Goal: Task Accomplishment & Management: Manage account settings

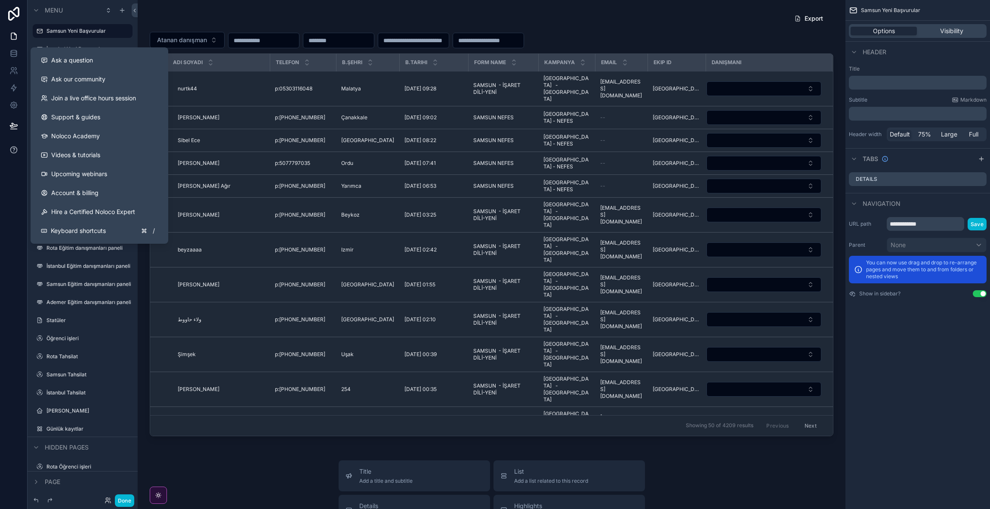
click at [13, 151] on icon at bounding box center [13, 149] width 9 height 9
click at [123, 84] on link "Ask our community" at bounding box center [99, 79] width 131 height 19
click at [93, 68] on button "Ask a question" at bounding box center [99, 60] width 131 height 19
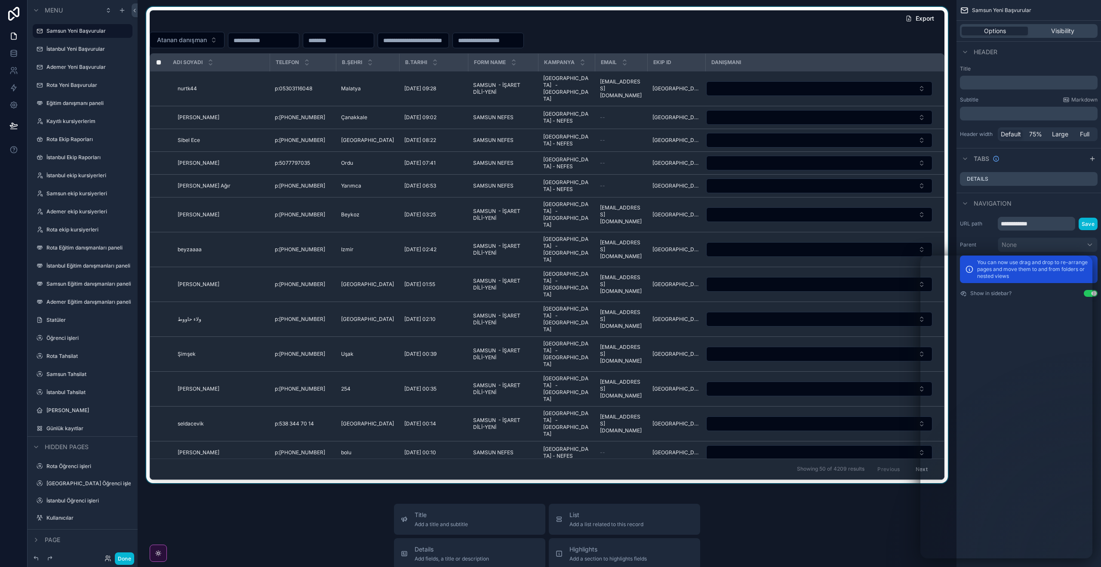
scroll to position [13, 0]
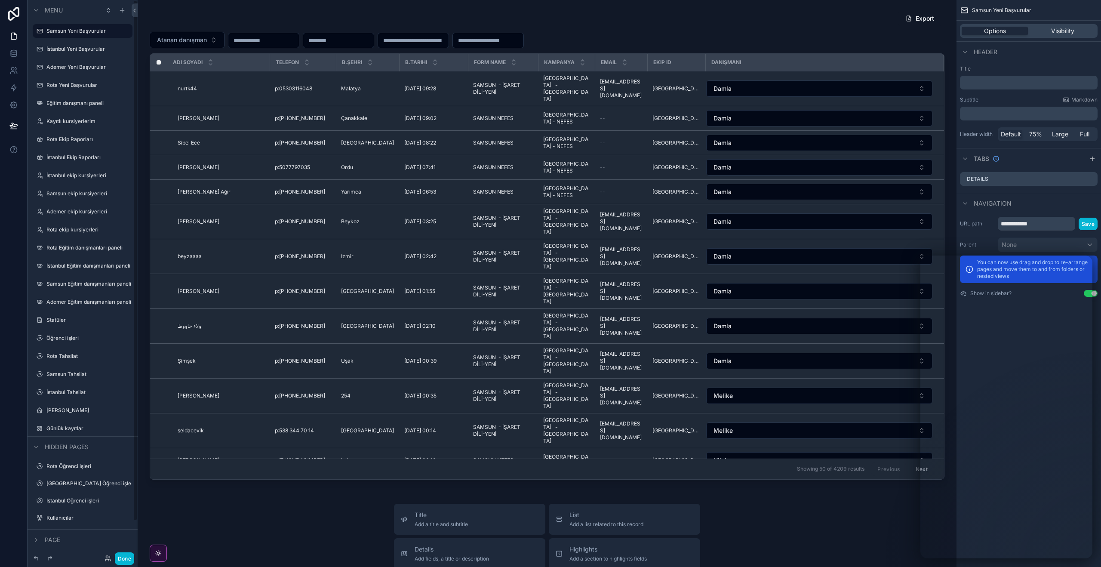
scroll to position [13, 0]
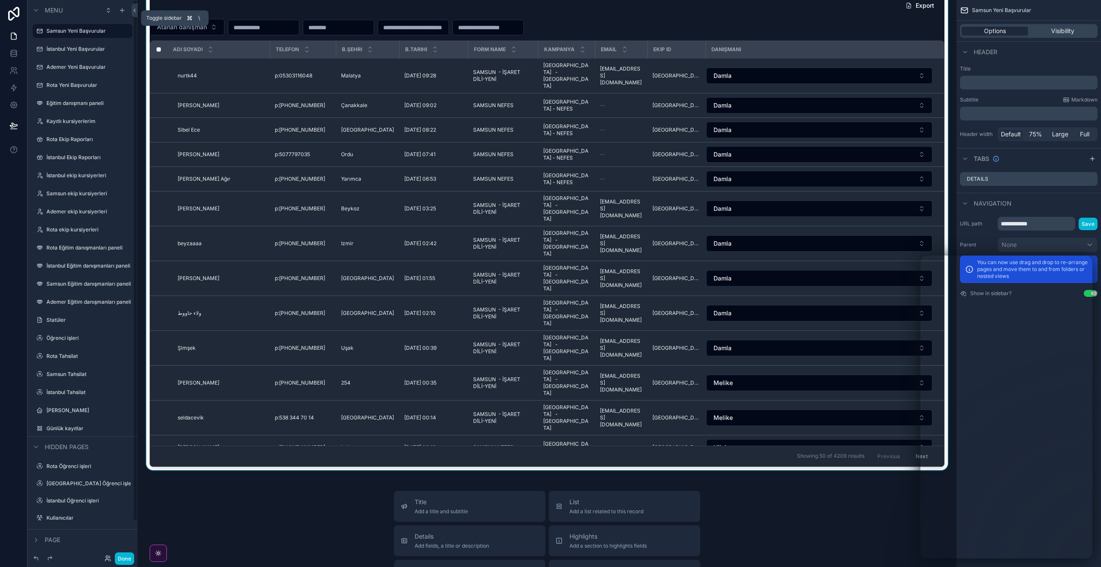
click at [135, 12] on icon at bounding box center [135, 10] width 6 height 6
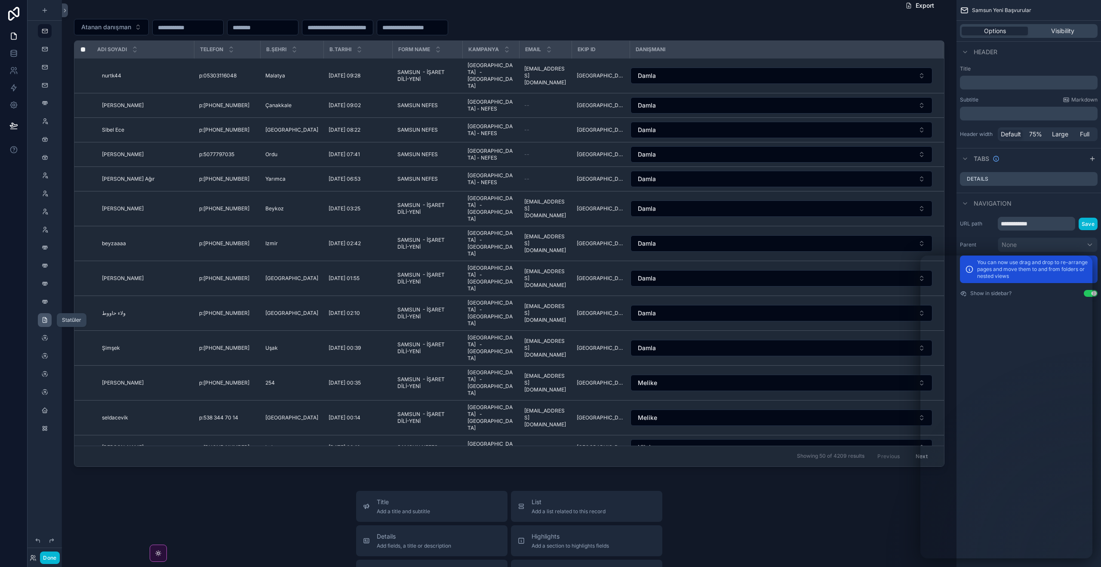
click at [47, 319] on icon "scrollable content" at bounding box center [44, 320] width 7 height 7
click at [44, 321] on icon "scrollable content" at bounding box center [44, 320] width 7 height 7
click at [43, 318] on icon "scrollable content" at bounding box center [44, 320] width 7 height 7
click at [46, 558] on button "Done" at bounding box center [49, 558] width 19 height 12
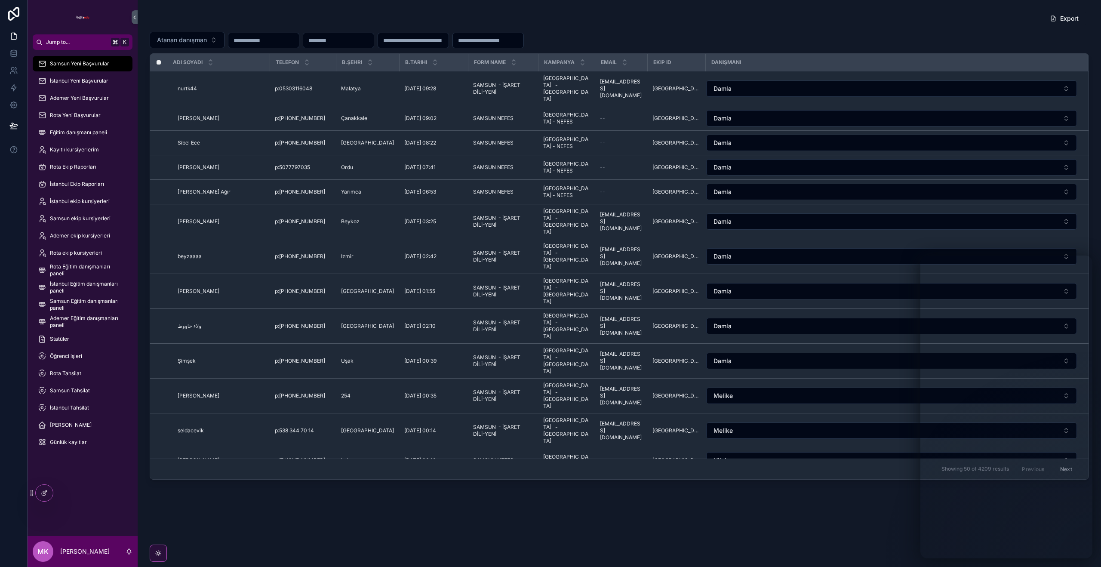
scroll to position [0, 0]
click at [112, 338] on div "Statüler" at bounding box center [82, 339] width 89 height 14
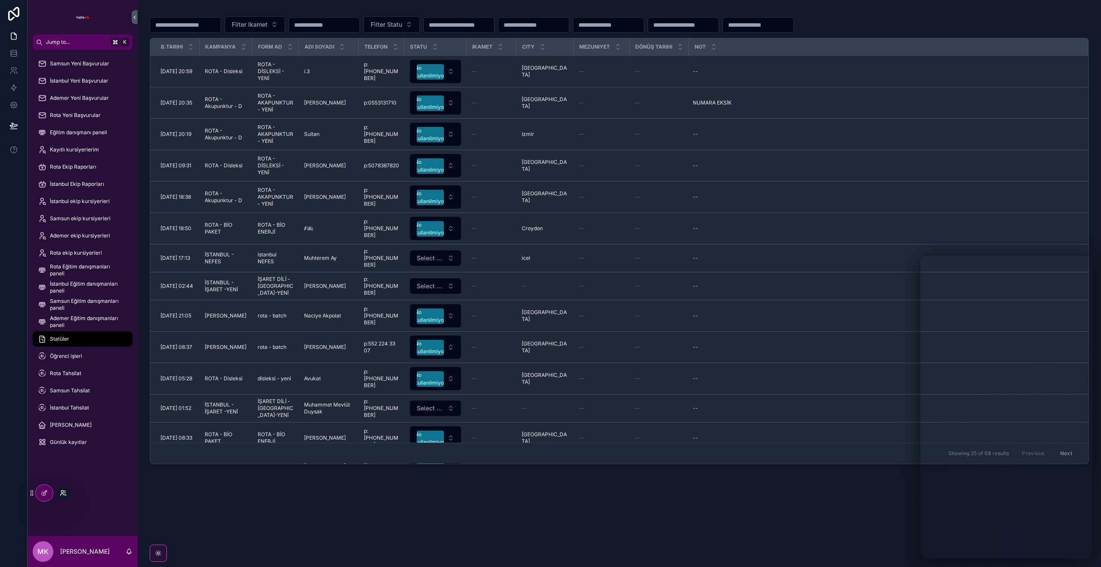
click at [61, 491] on icon at bounding box center [63, 493] width 7 height 7
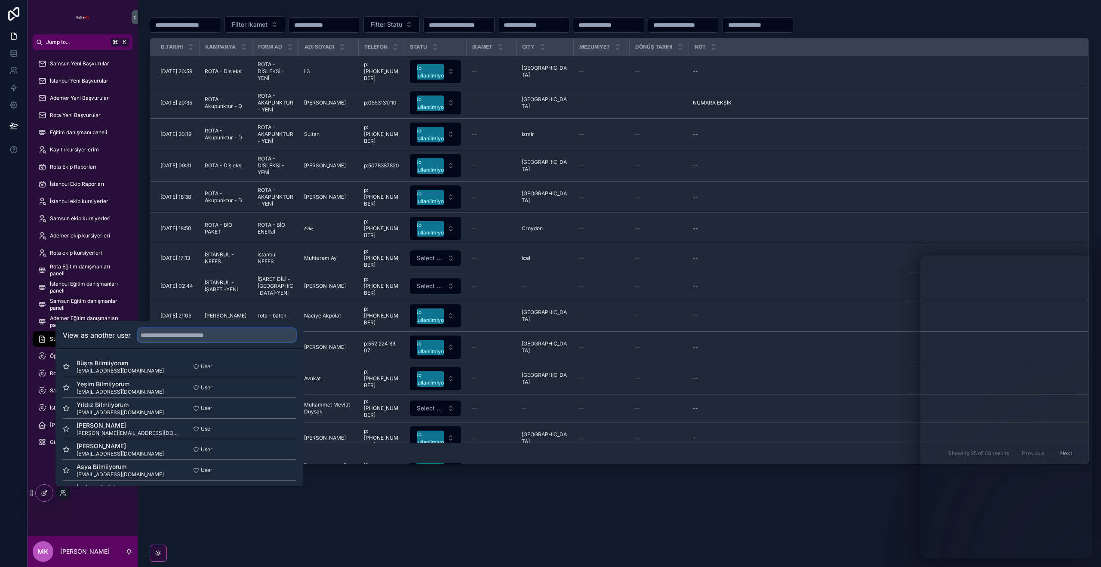
click at [175, 336] on input "text" at bounding box center [217, 335] width 158 height 14
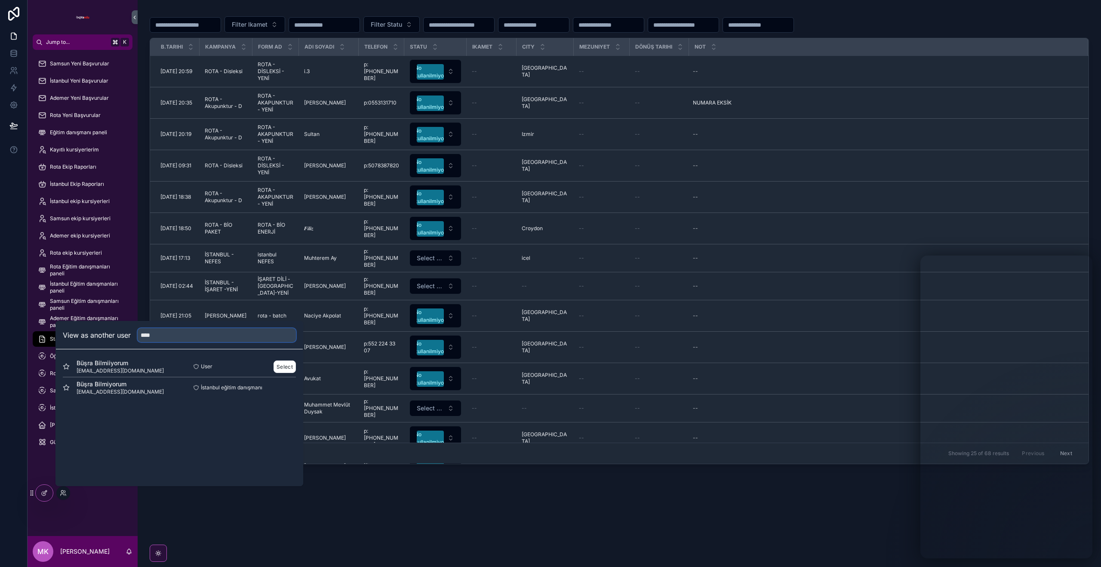
type input "****"
click at [102, 370] on span "[EMAIL_ADDRESS][DOMAIN_NAME]" at bounding box center [120, 370] width 87 height 7
click at [287, 366] on button "Select" at bounding box center [285, 367] width 22 height 12
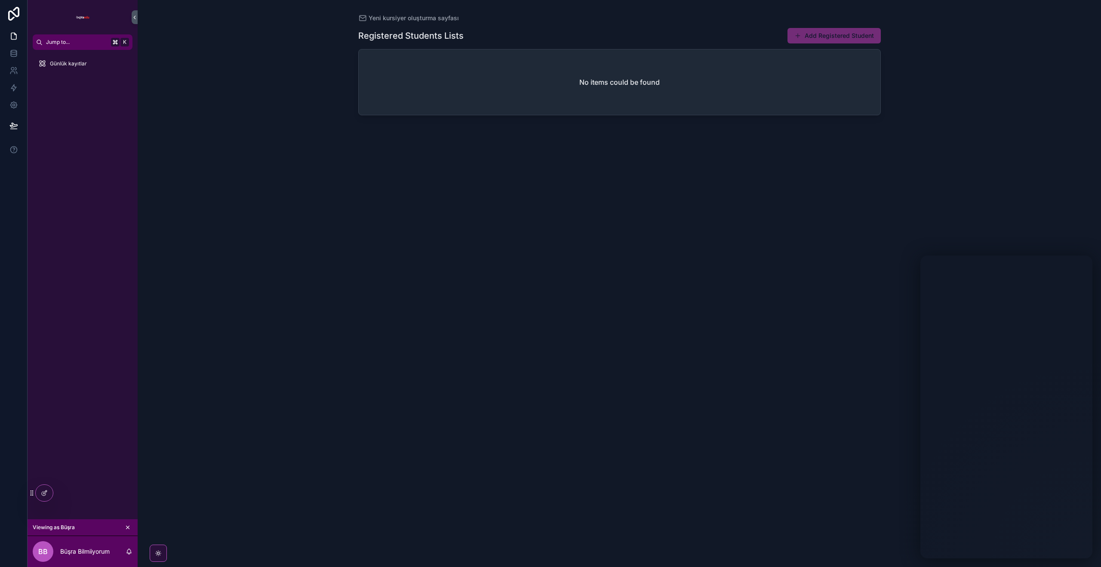
click at [130, 527] on icon "scrollable content" at bounding box center [128, 527] width 6 height 6
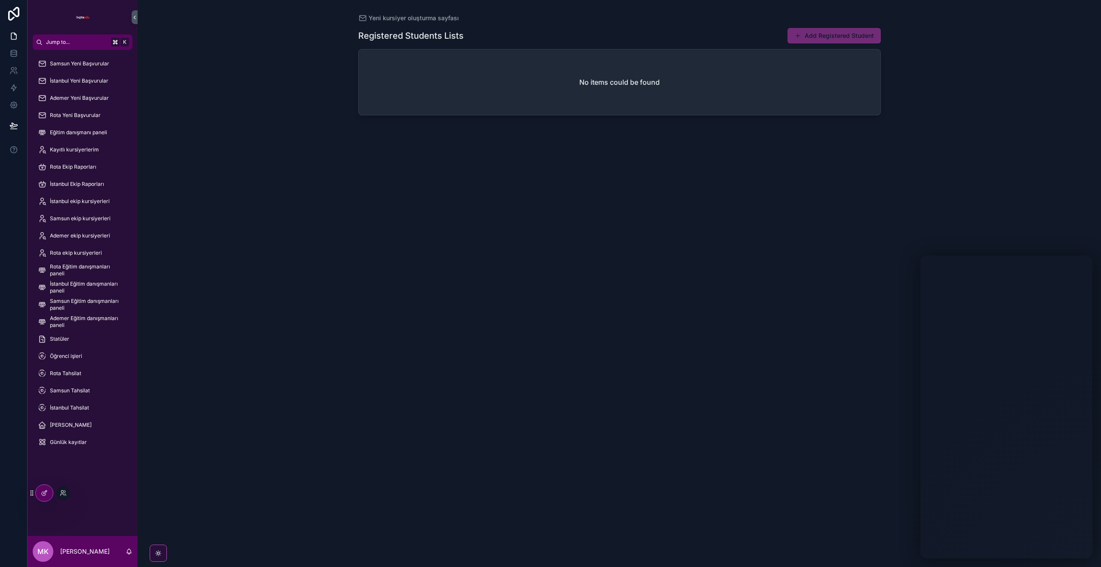
click at [68, 493] on div at bounding box center [63, 493] width 14 height 14
click at [65, 493] on icon at bounding box center [63, 493] width 7 height 7
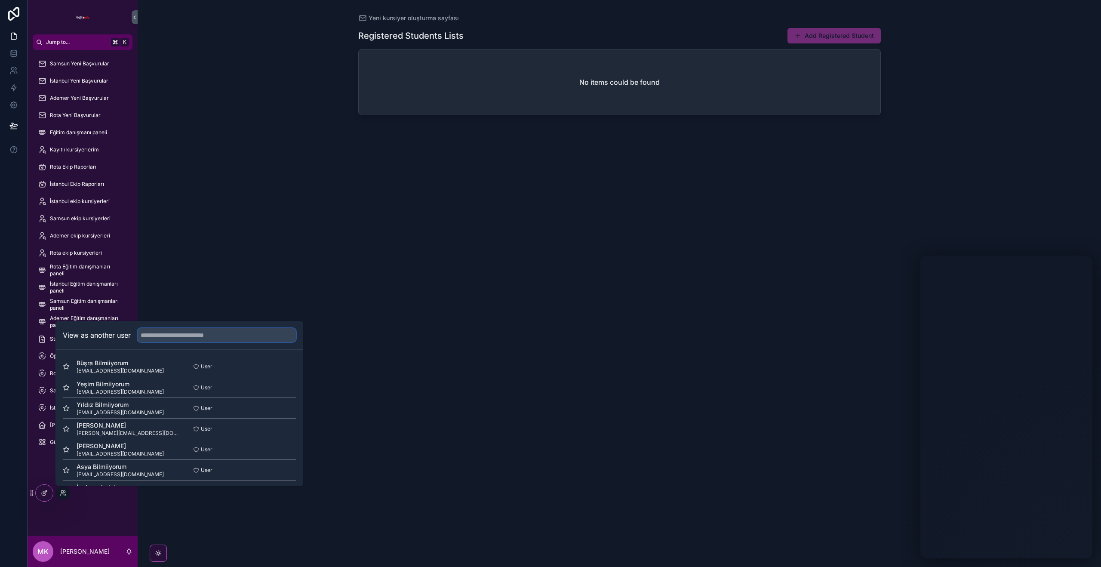
click at [185, 336] on input "text" at bounding box center [217, 335] width 158 height 14
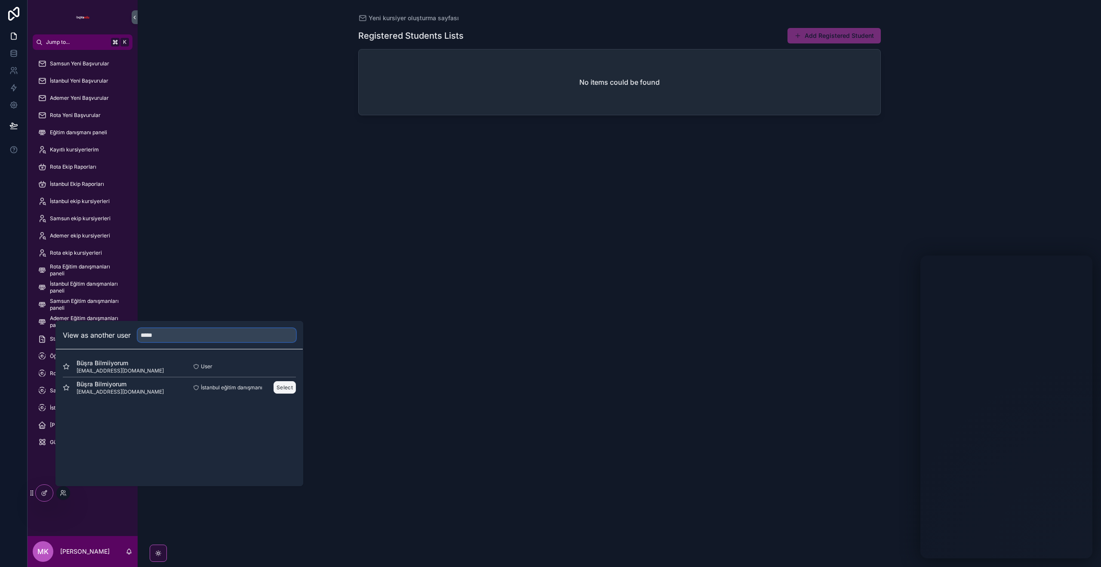
type input "*****"
click at [290, 386] on button "Select" at bounding box center [285, 387] width 22 height 12
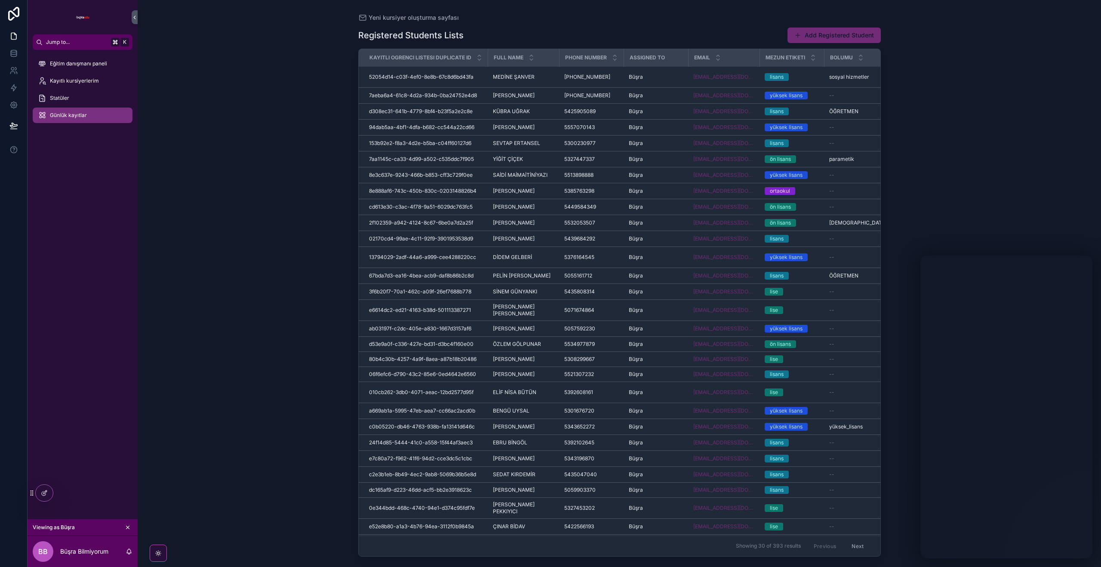
click at [85, 112] on span "Günlük kayıtlar" at bounding box center [68, 115] width 37 height 7
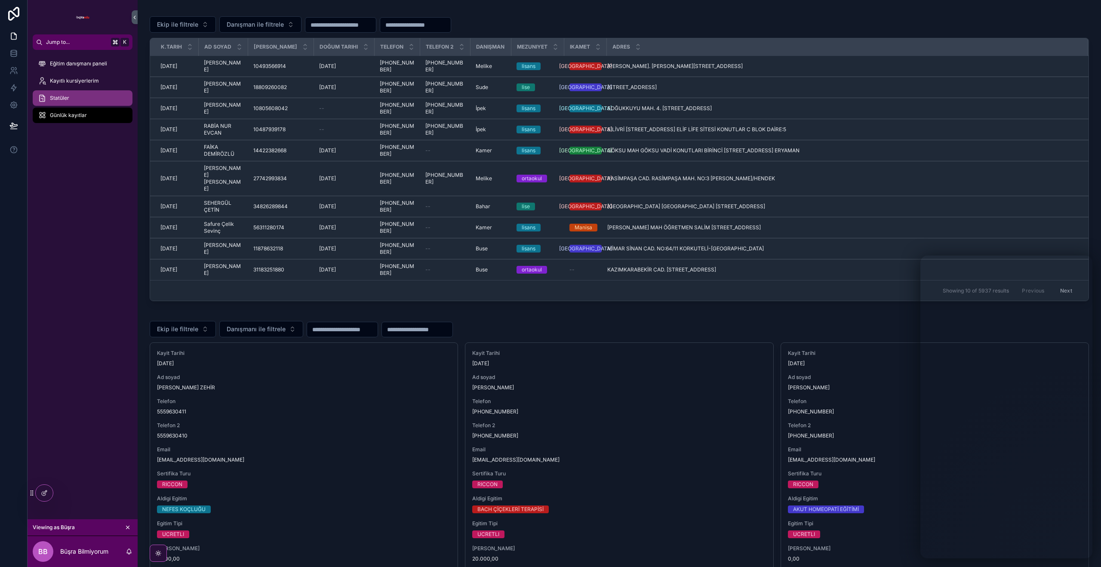
click at [101, 95] on div "Statüler" at bounding box center [82, 98] width 89 height 14
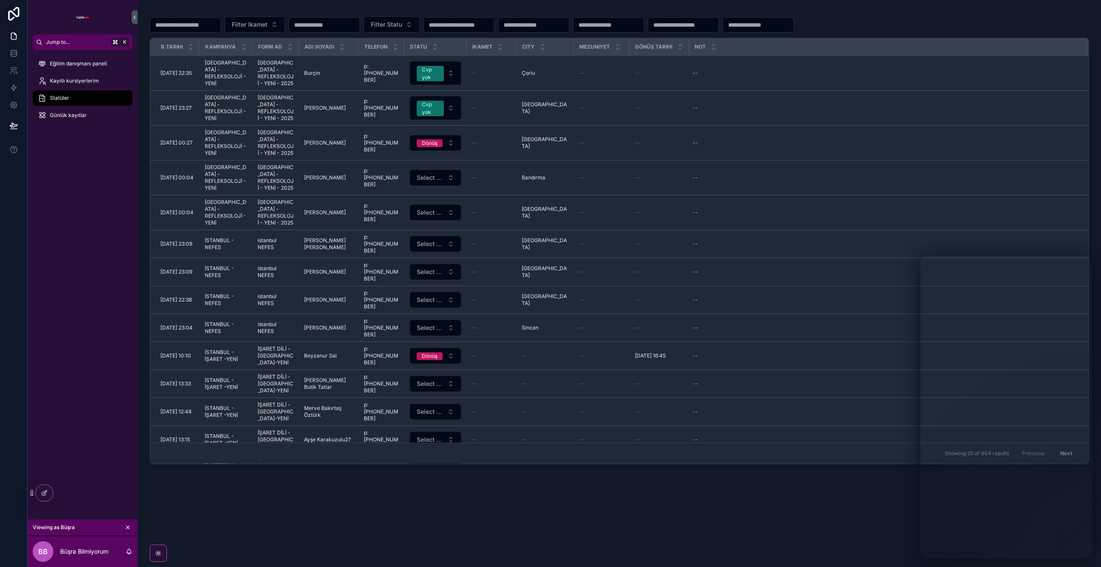
click at [794, 528] on div "Filter Ikamet Filter Statu b.tarihi kampanya Form ad adı soyadı telefon Statu I…" at bounding box center [620, 268] width 964 height 537
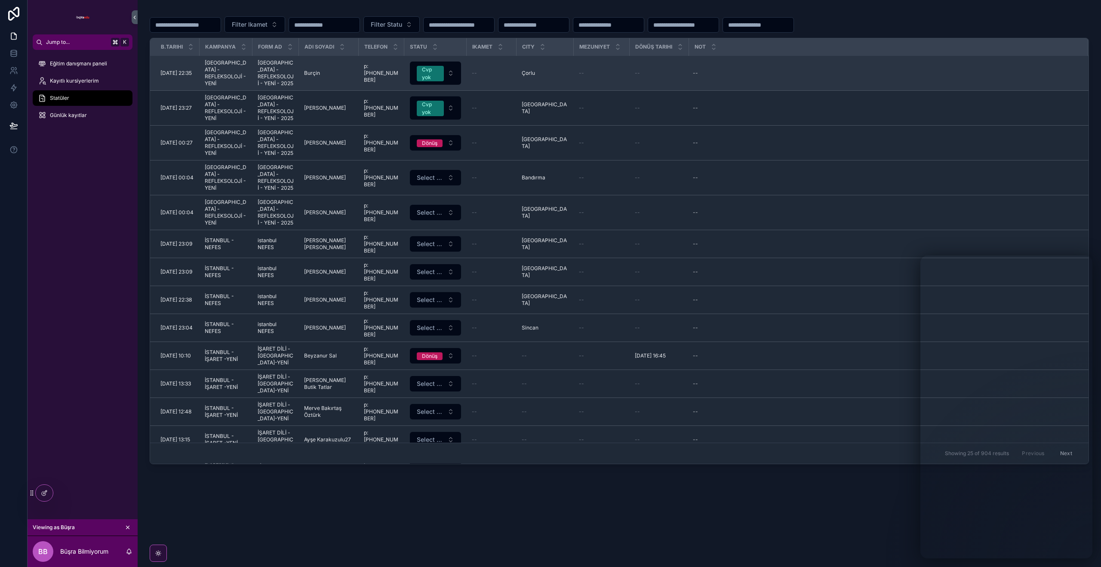
click at [481, 73] on div "--" at bounding box center [492, 73] width 40 height 7
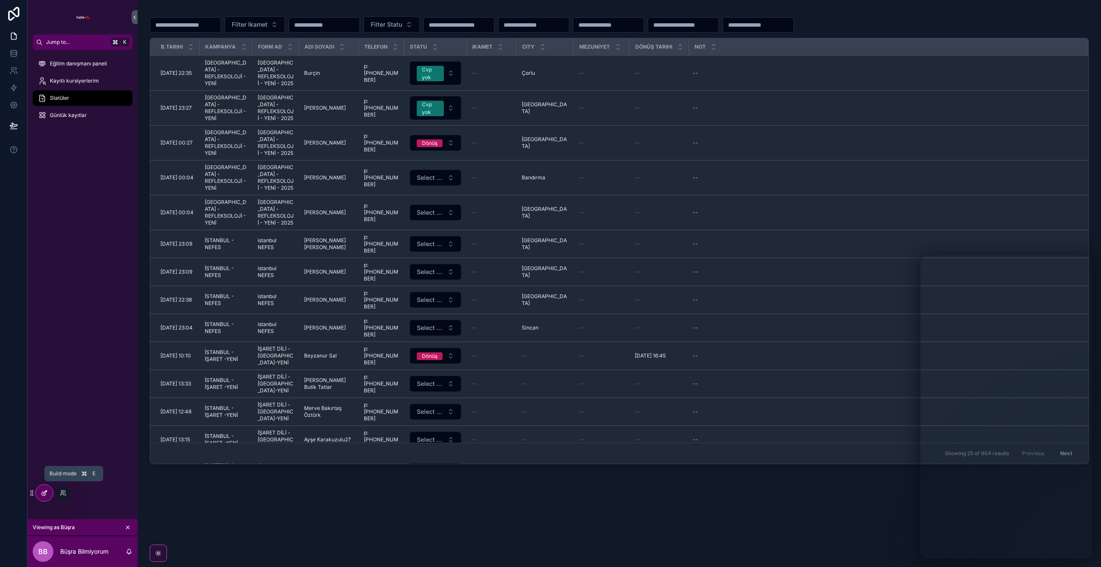
click at [42, 492] on icon at bounding box center [44, 494] width 4 height 4
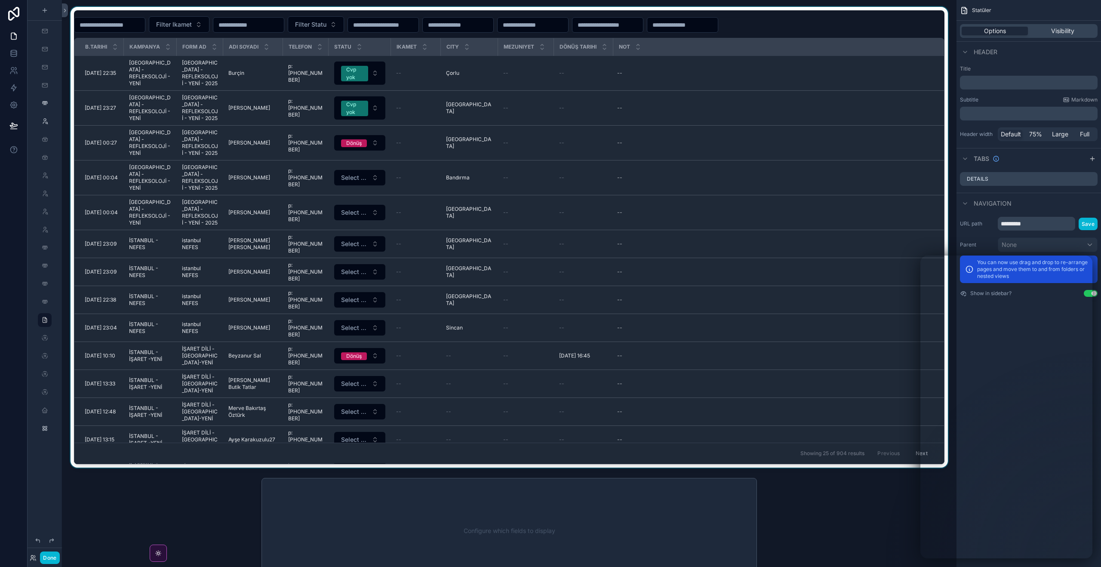
click at [424, 59] on div "scrollable content" at bounding box center [509, 237] width 881 height 461
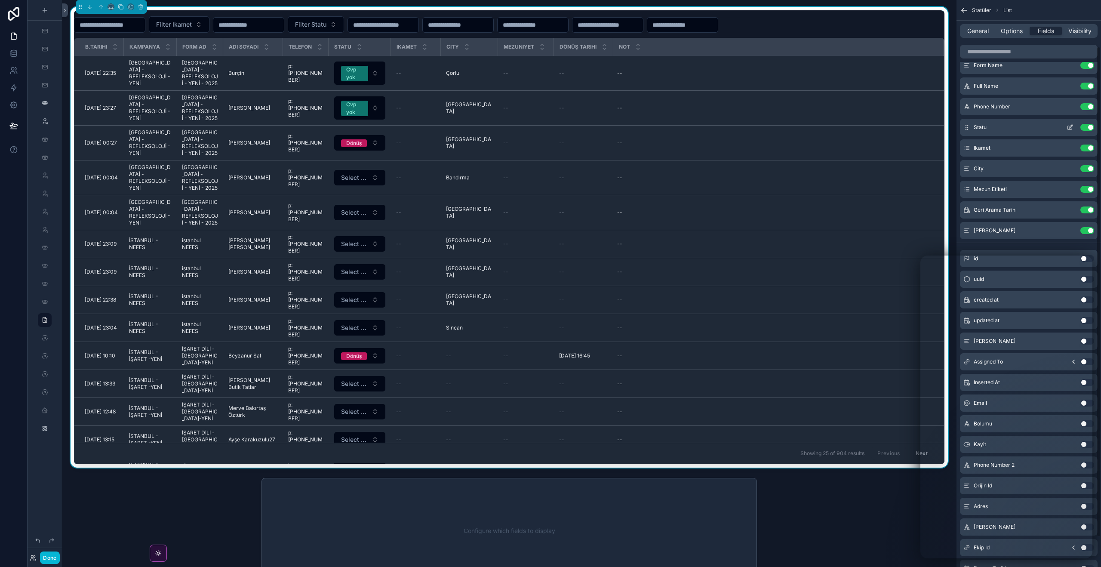
scroll to position [56, 0]
click at [1069, 146] on icon "scrollable content" at bounding box center [1070, 146] width 7 height 7
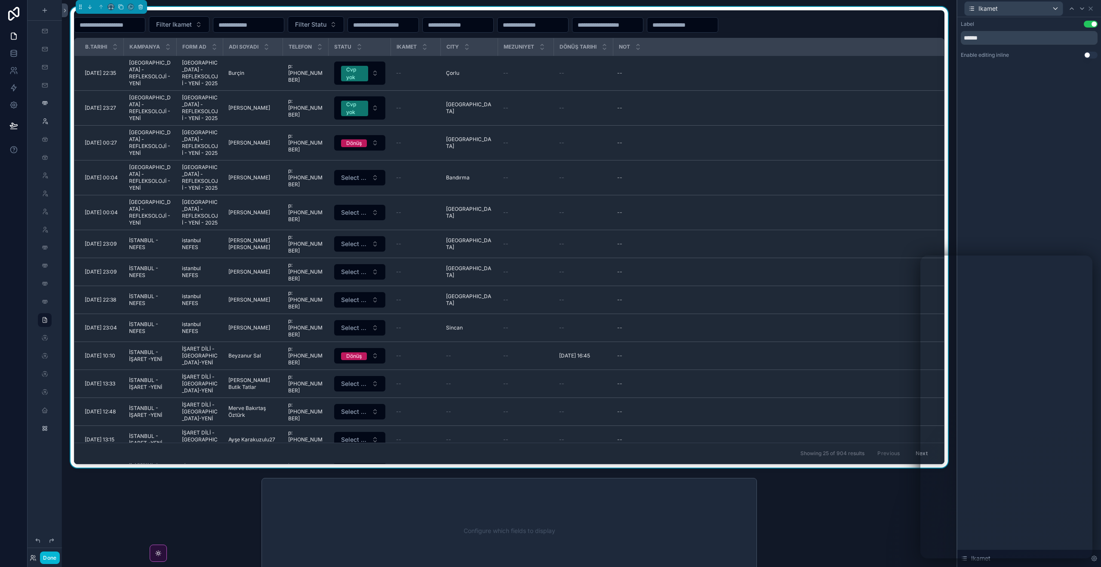
click at [1094, 56] on button "Use setting" at bounding box center [1091, 55] width 14 height 7
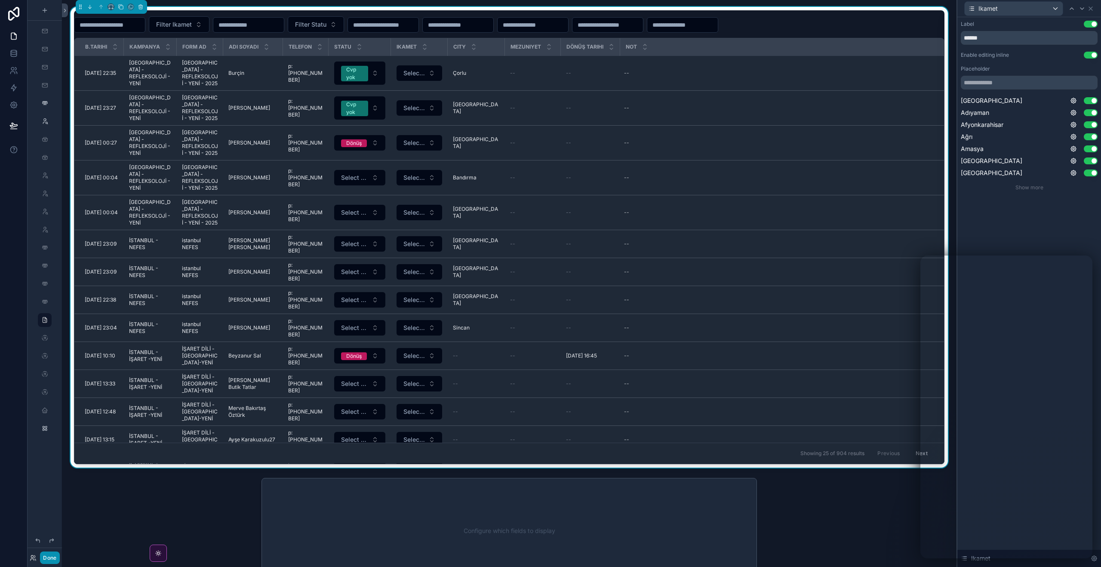
click at [48, 558] on button "Done" at bounding box center [49, 558] width 19 height 12
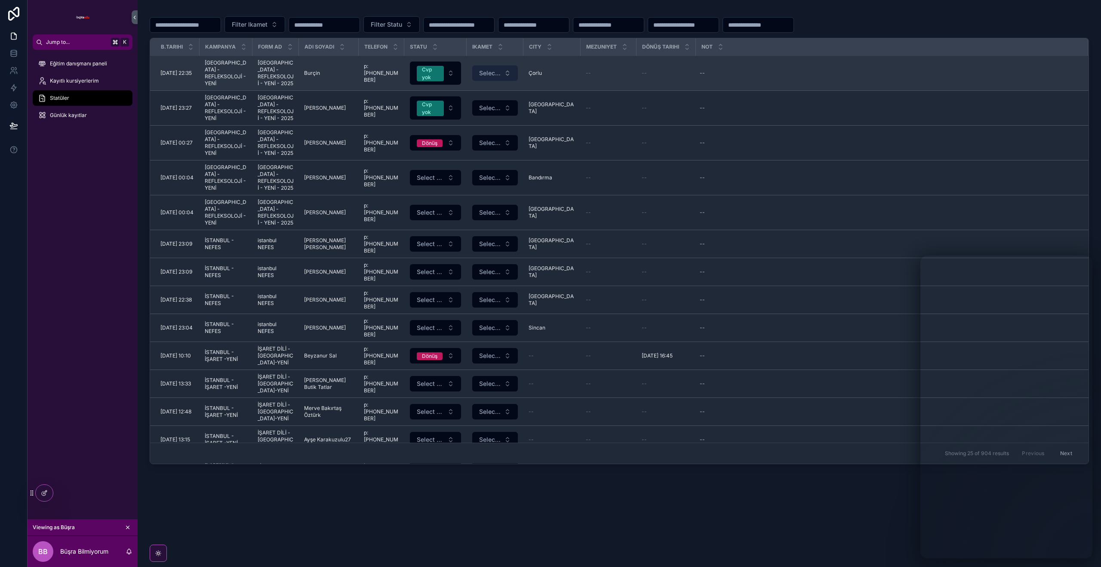
click at [513, 71] on button "Select a Ikamet" at bounding box center [495, 72] width 46 height 15
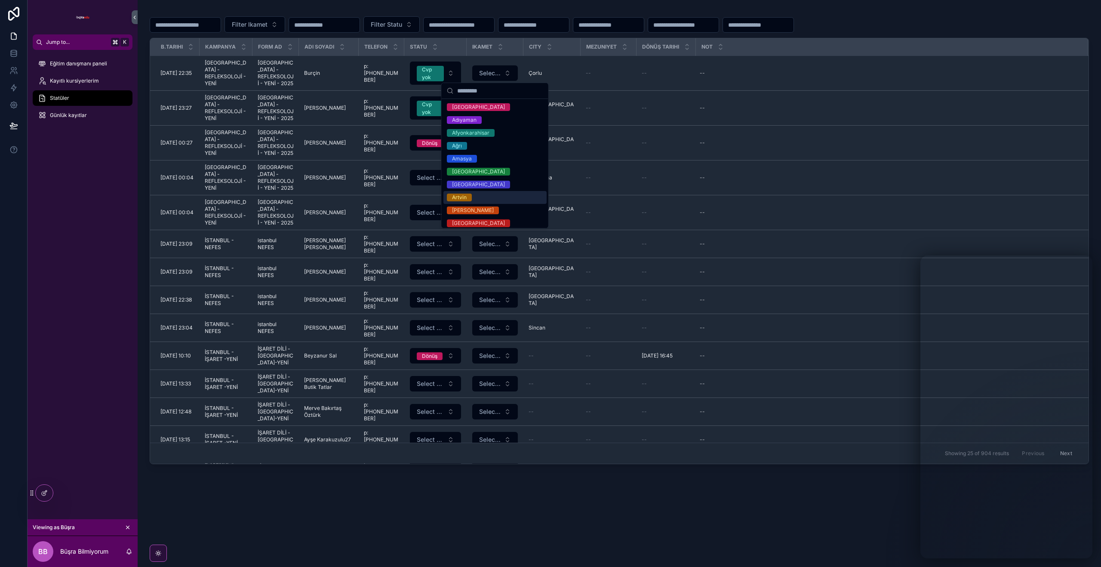
drag, startPoint x: 499, startPoint y: 493, endPoint x: 488, endPoint y: 495, distance: 10.5
click at [497, 493] on div "Filter Ikamet Filter Statu b.tarihi kampanya Form ad adı soyadı telefon Statu I…" at bounding box center [620, 268] width 964 height 537
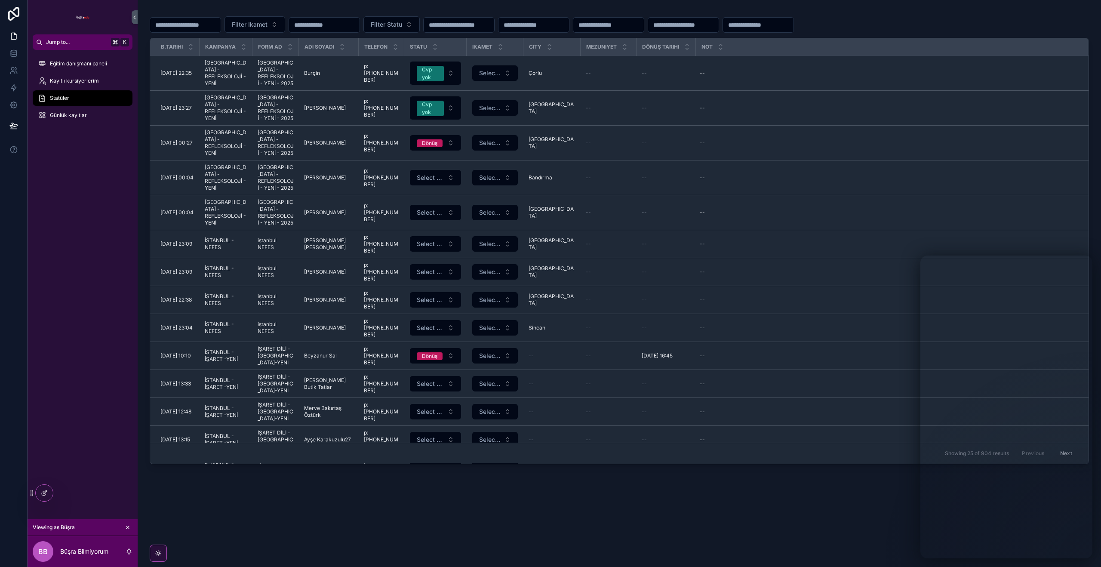
click at [34, 277] on div "Eğitim danışmanı paneli Kayıtlı kursiyerlerim Statüler Günlük kayıtlar" at bounding box center [83, 284] width 110 height 469
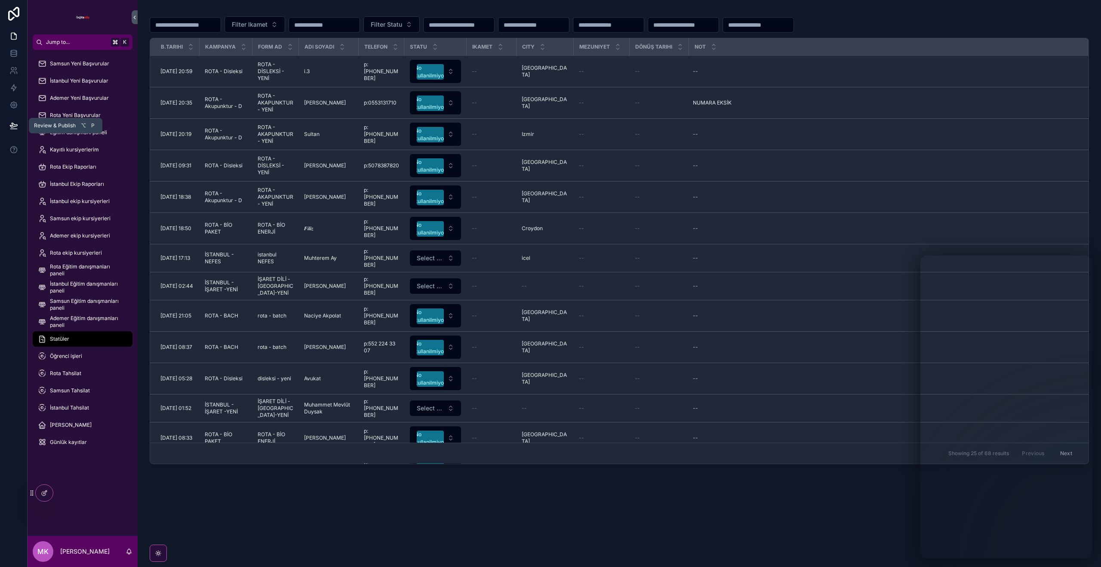
click at [12, 124] on icon at bounding box center [13, 125] width 9 height 9
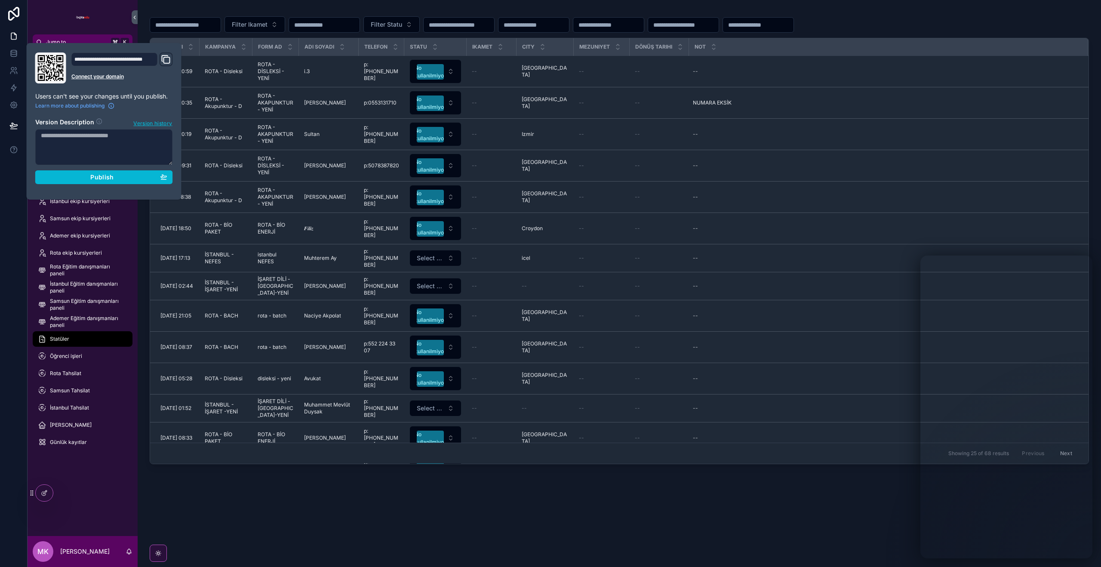
click at [120, 147] on textarea at bounding box center [104, 147] width 138 height 36
click at [125, 179] on div "Publish" at bounding box center [104, 177] width 126 height 8
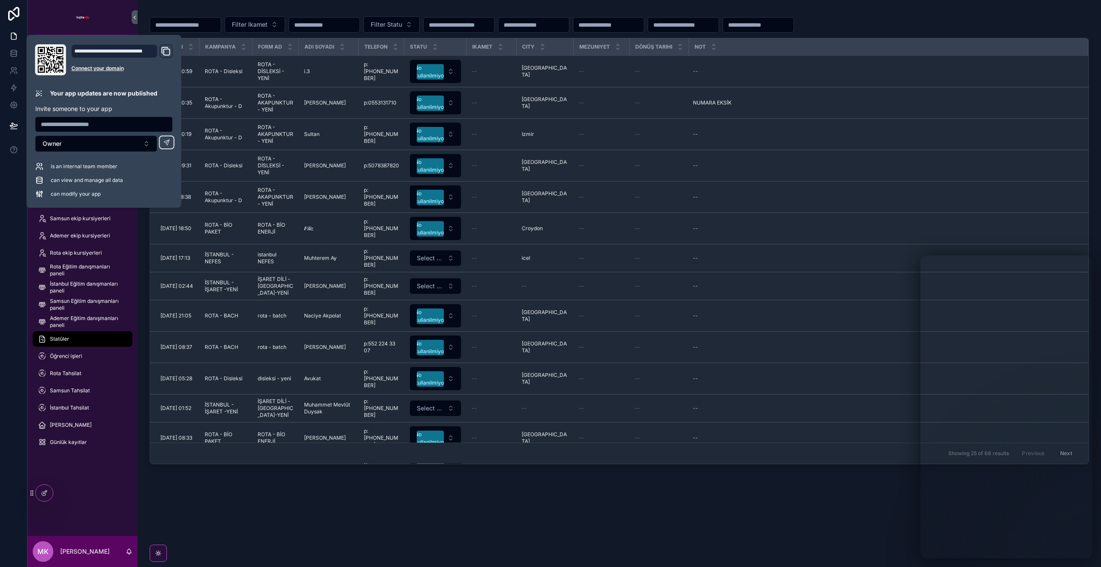
drag, startPoint x: 0, startPoint y: 294, endPoint x: 31, endPoint y: 170, distance: 128.2
click at [0, 294] on div at bounding box center [14, 283] width 28 height 567
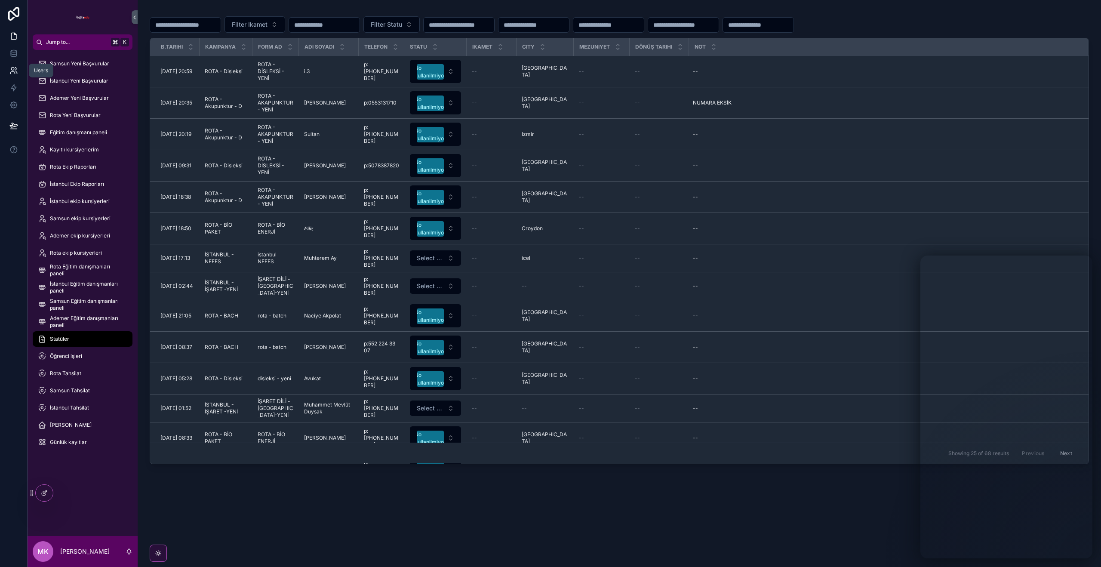
click at [15, 73] on icon at bounding box center [13, 70] width 9 height 9
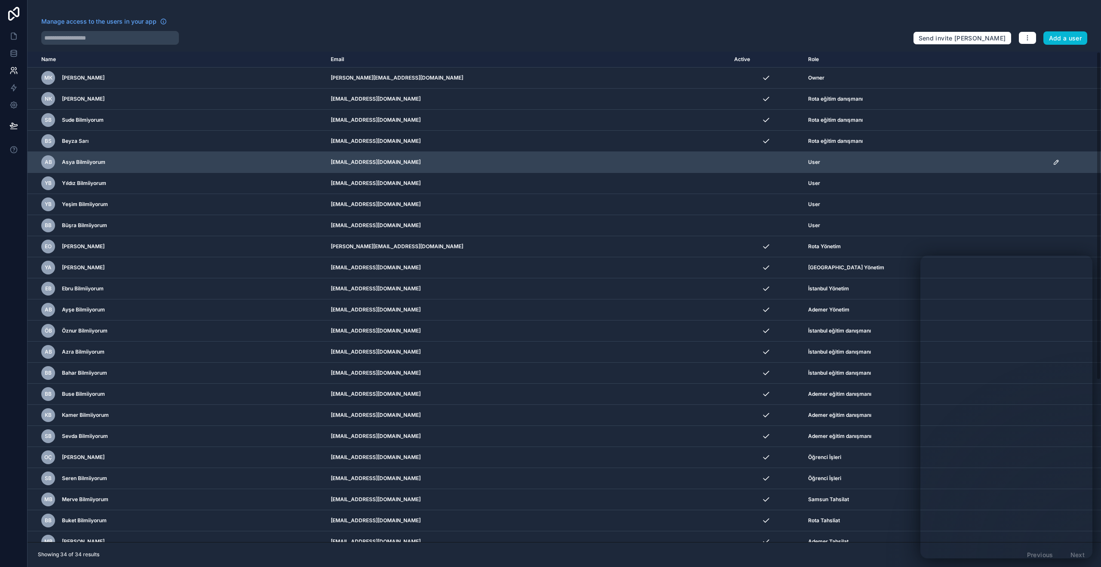
click at [1053, 161] on icon "scrollable content" at bounding box center [1056, 162] width 7 height 7
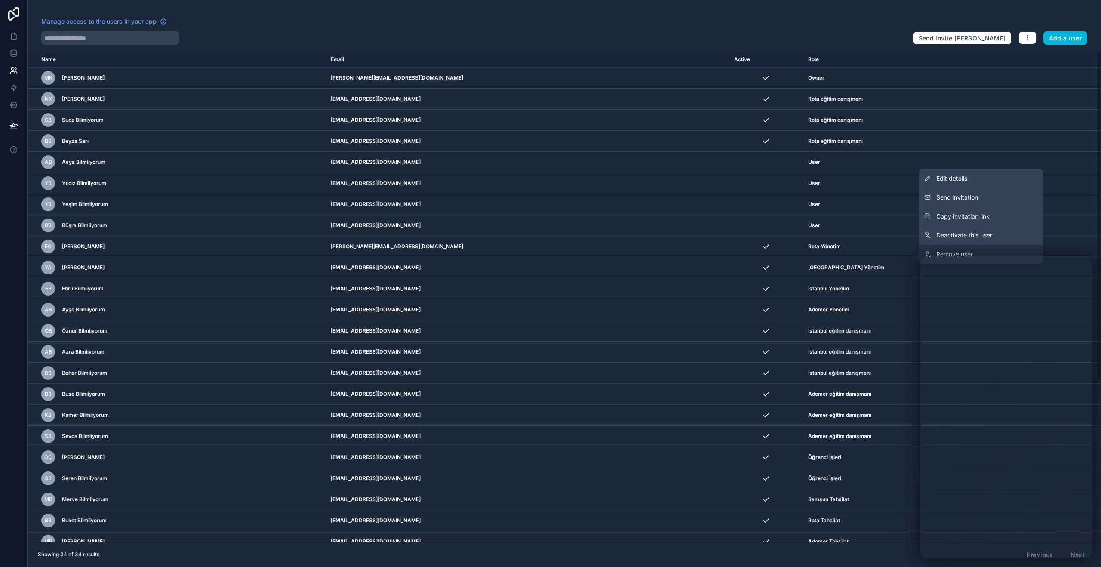
click at [981, 250] on link "Remove user" at bounding box center [981, 254] width 124 height 19
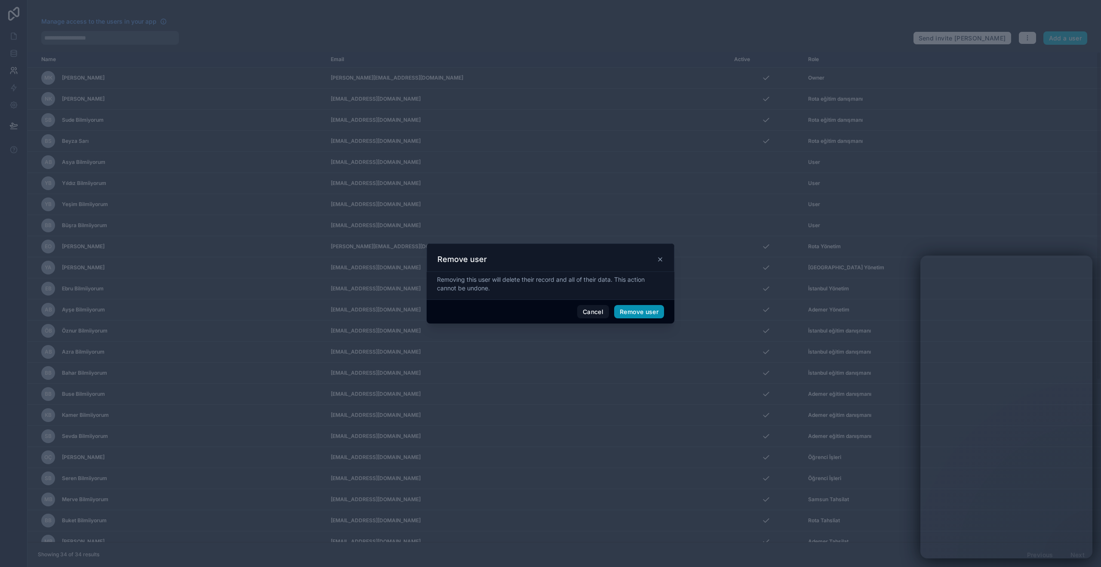
click at [633, 310] on button "Remove user" at bounding box center [639, 312] width 50 height 14
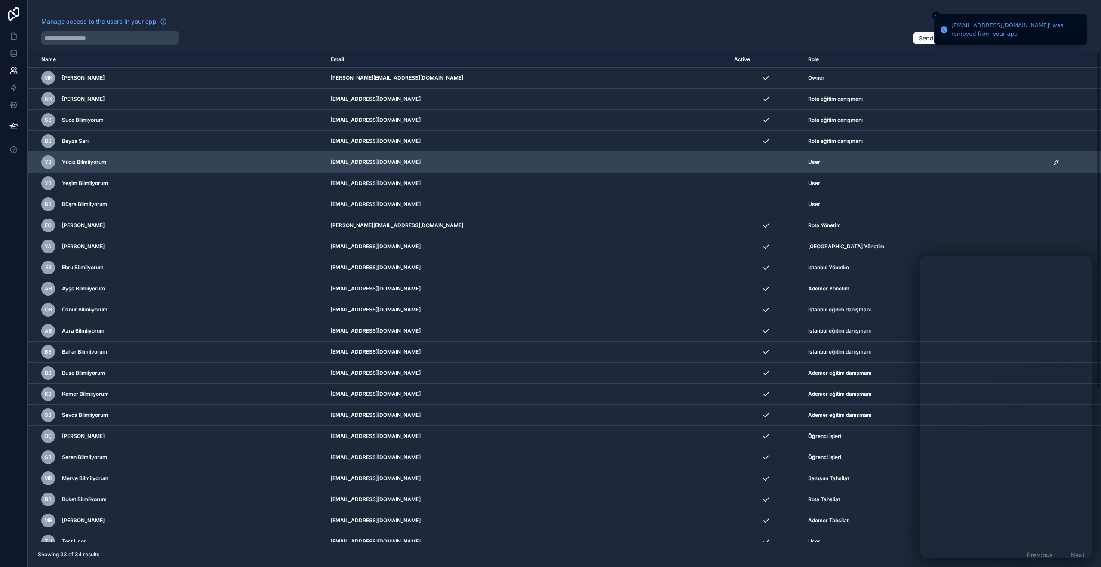
click at [1054, 163] on icon "scrollable content" at bounding box center [1056, 162] width 4 height 4
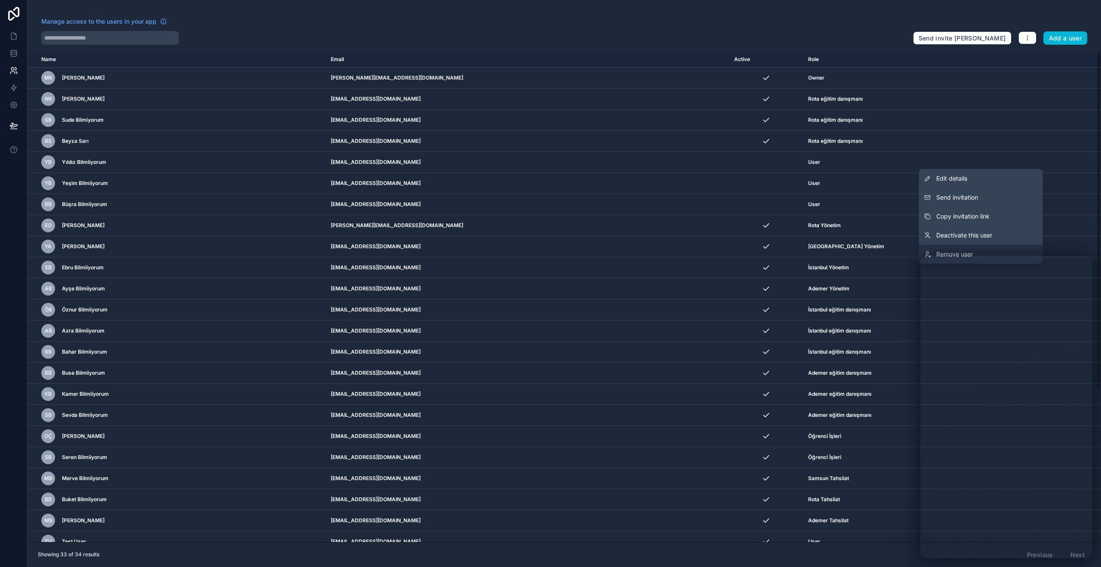
click at [971, 253] on span "Remove user" at bounding box center [955, 254] width 37 height 9
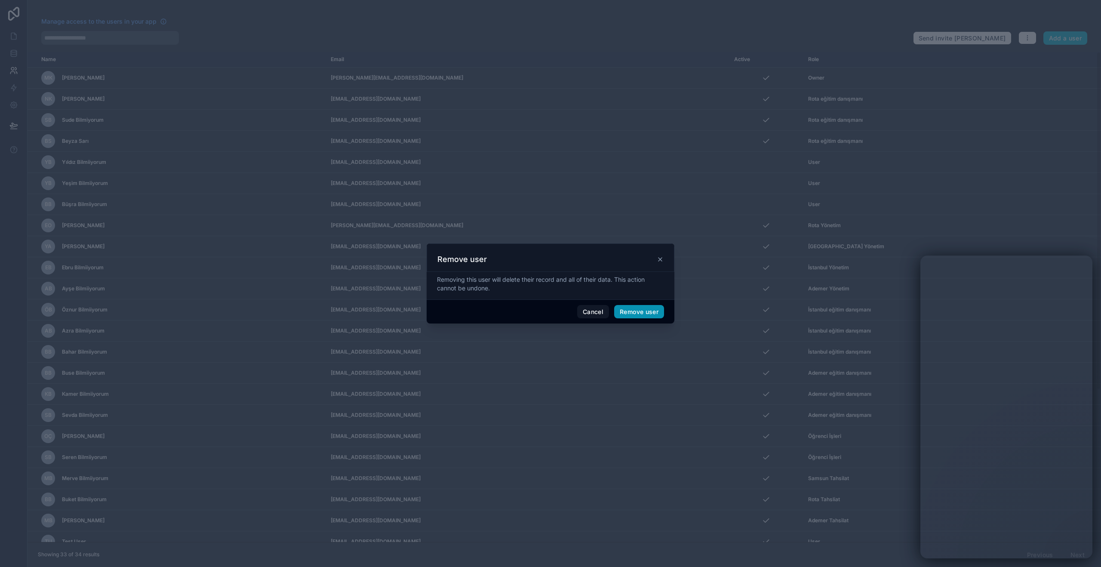
click at [645, 310] on button "Remove user" at bounding box center [639, 312] width 50 height 14
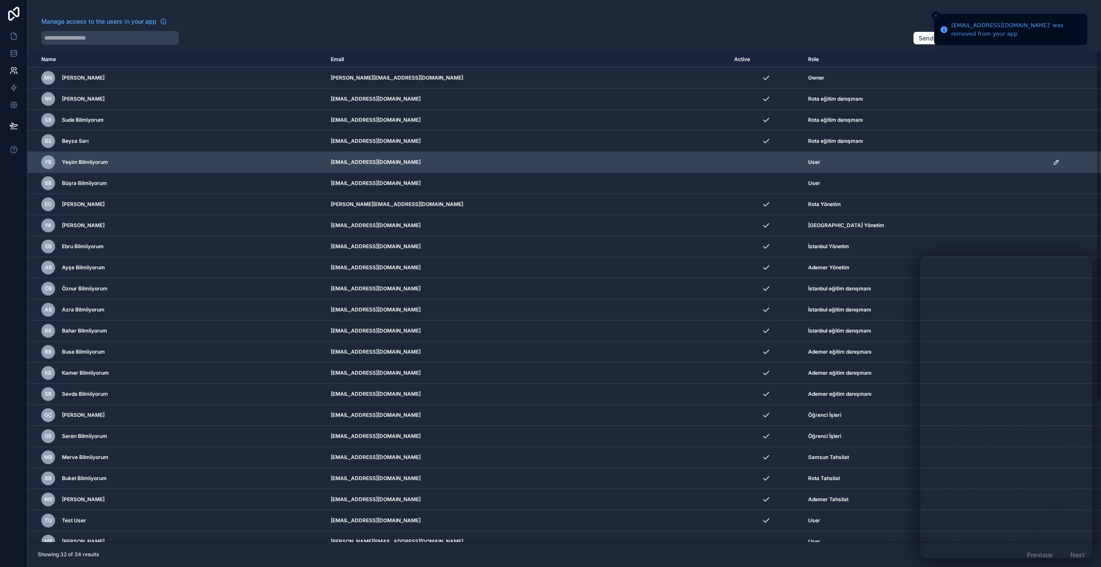
click at [1053, 163] on icon "scrollable content" at bounding box center [1056, 162] width 7 height 7
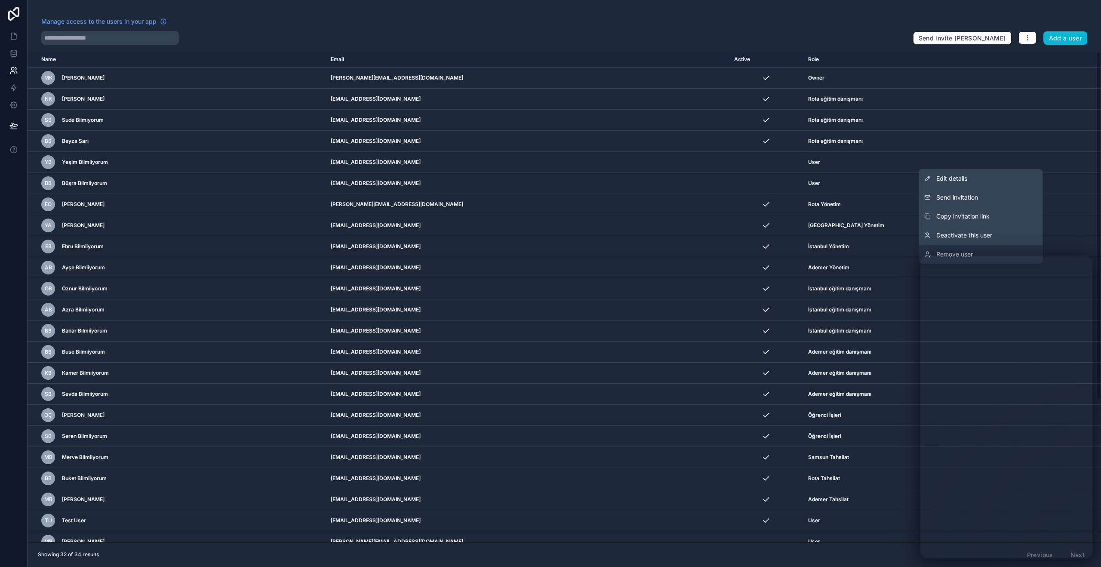
click at [993, 254] on link "Remove user" at bounding box center [981, 254] width 124 height 19
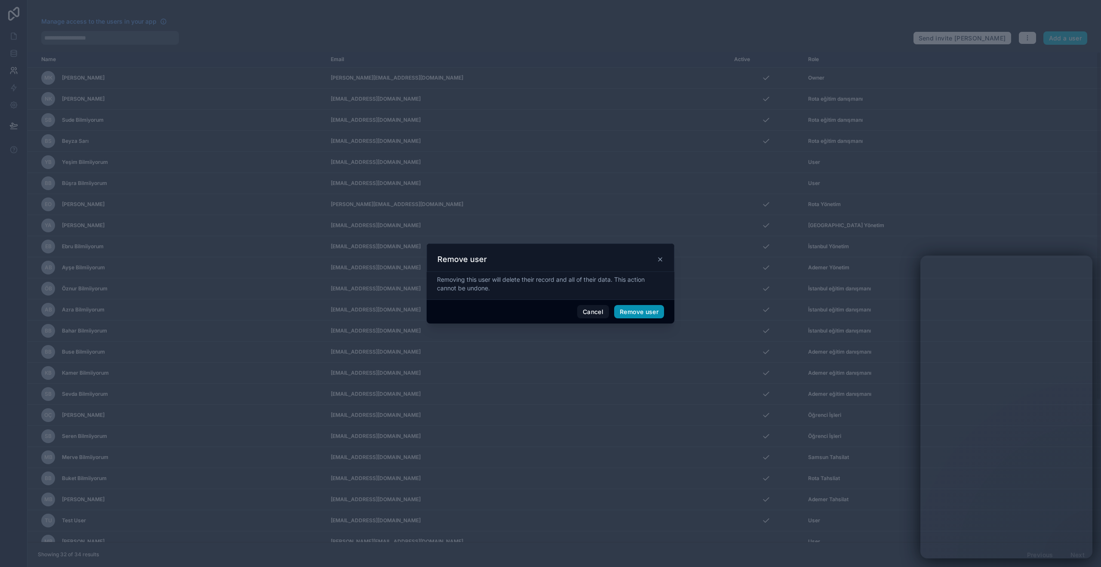
click at [651, 311] on button "Remove user" at bounding box center [639, 312] width 50 height 14
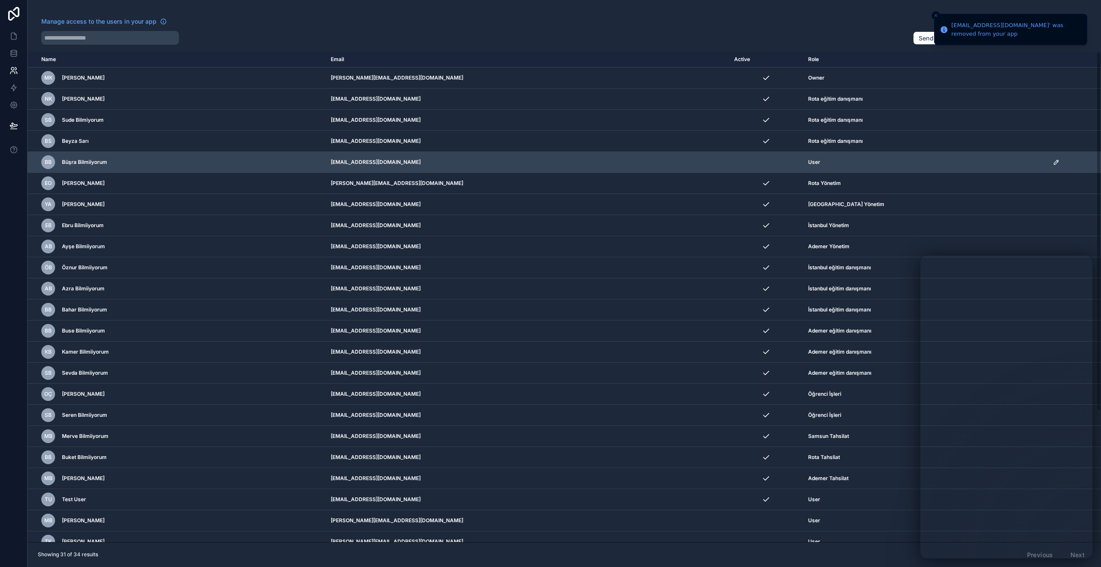
click at [1053, 162] on icon "scrollable content" at bounding box center [1056, 162] width 7 height 7
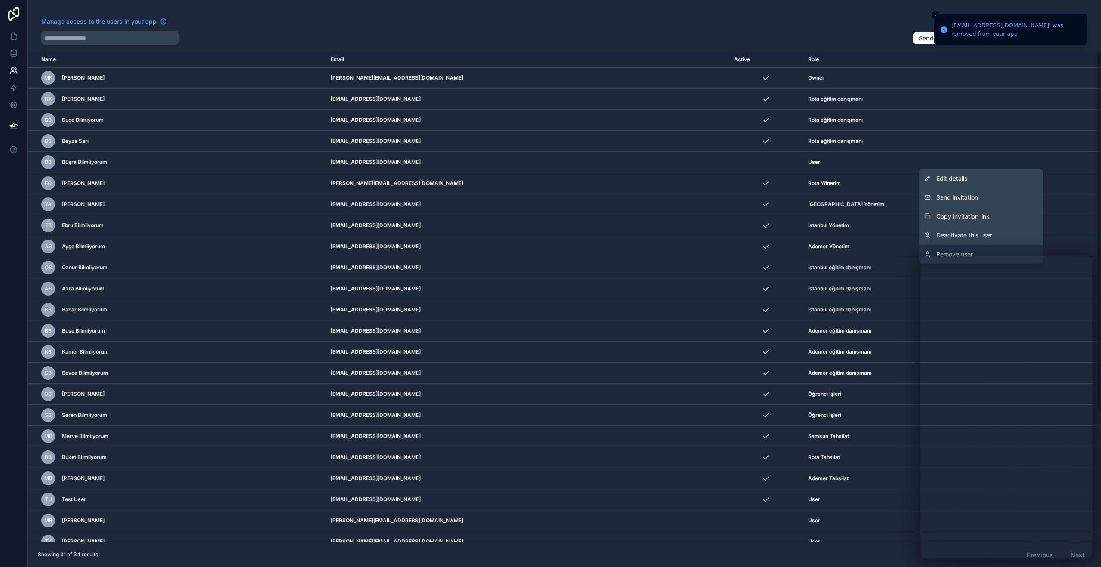
click at [989, 250] on link "Remove user" at bounding box center [981, 254] width 124 height 19
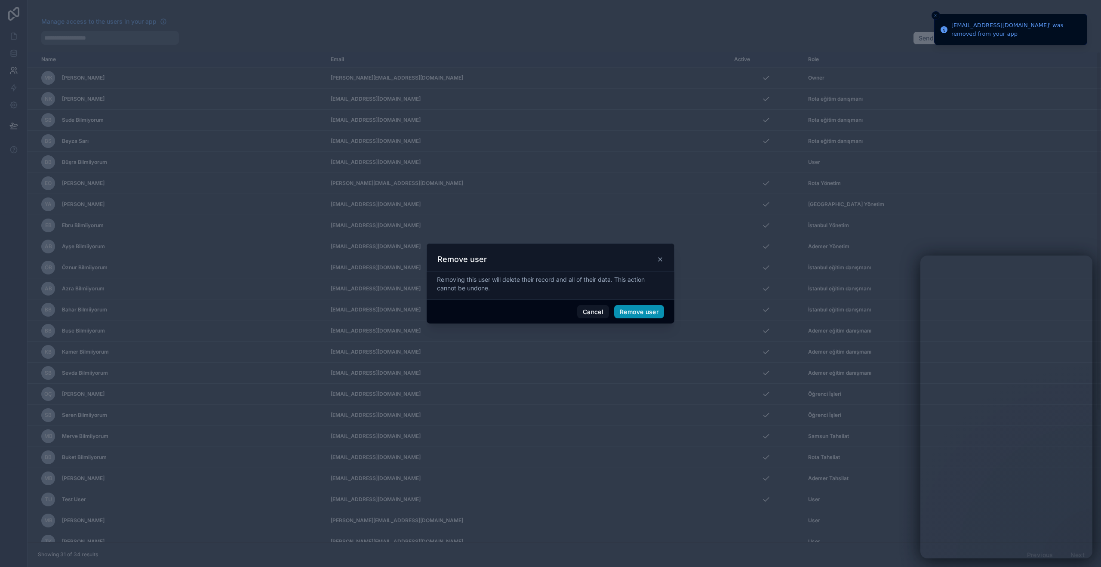
click at [649, 313] on button "Remove user" at bounding box center [639, 312] width 50 height 14
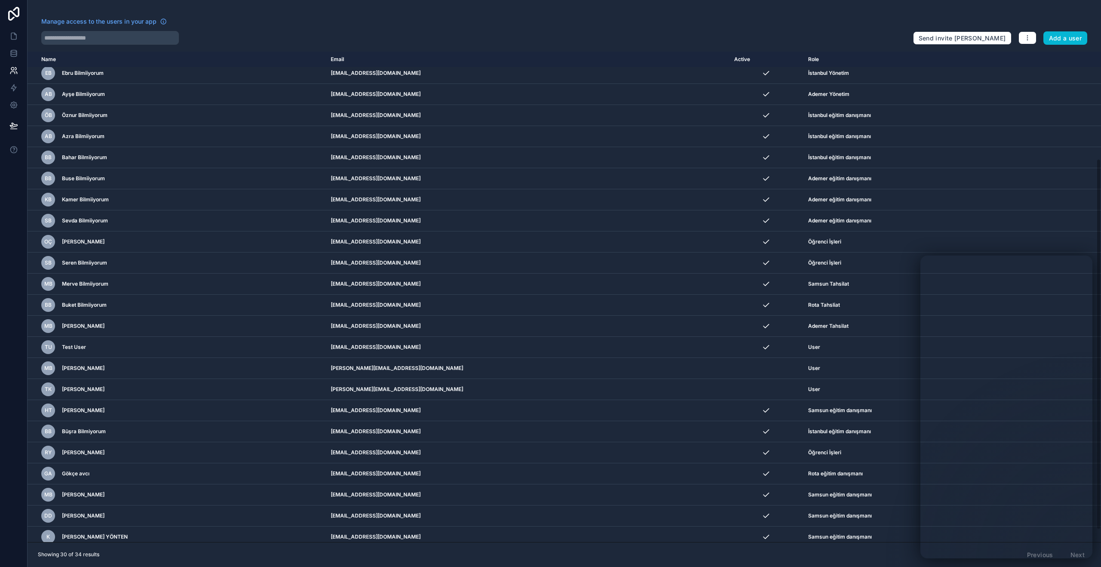
scroll to position [157, 0]
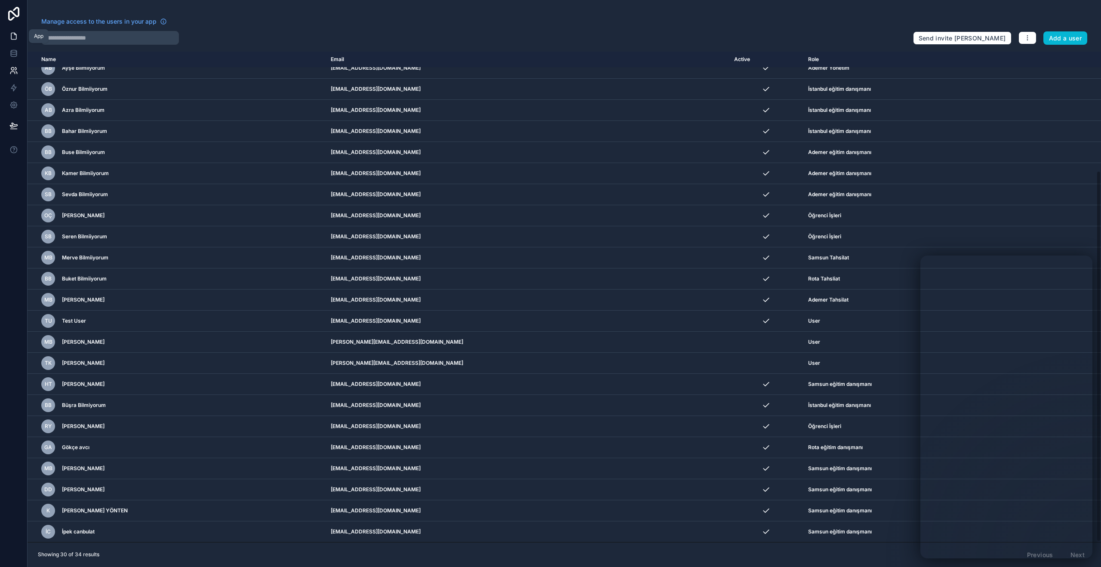
click at [12, 39] on icon at bounding box center [13, 36] width 9 height 9
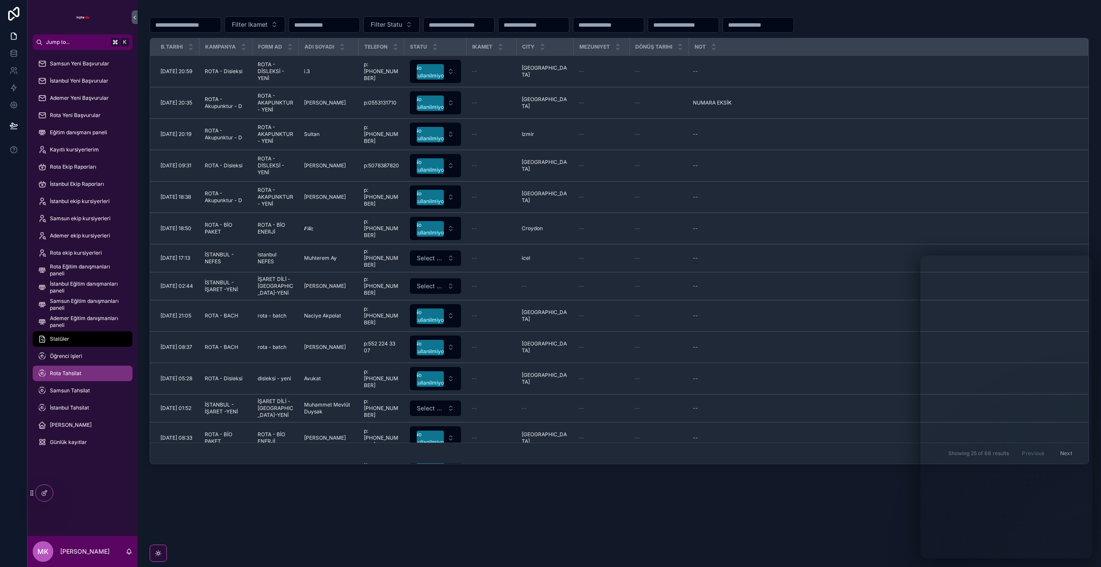
click at [80, 375] on span "Rota Tahsilat" at bounding box center [65, 373] width 31 height 7
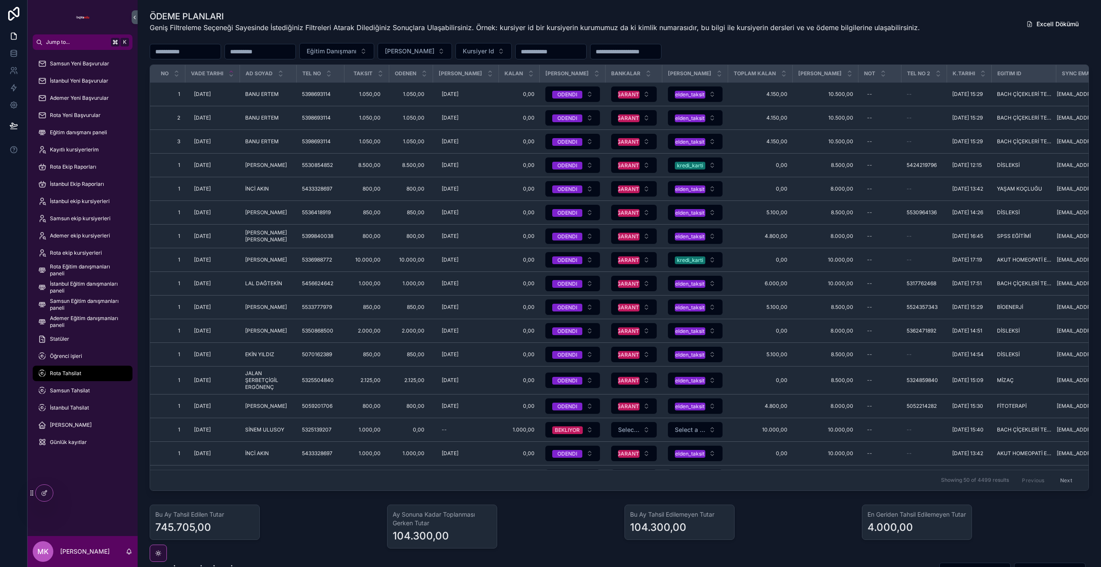
click at [199, 45] on div "scrollable content" at bounding box center [185, 51] width 71 height 15
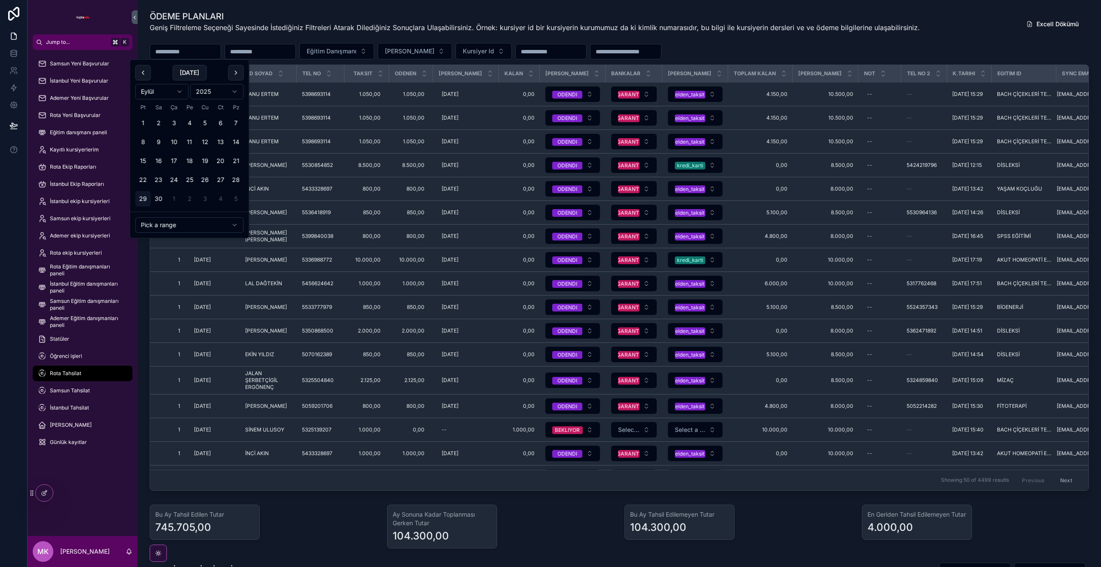
click at [193, 56] on input "scrollable content" at bounding box center [185, 52] width 71 height 12
click at [139, 198] on button "29" at bounding box center [143, 198] width 15 height 15
type input "**********"
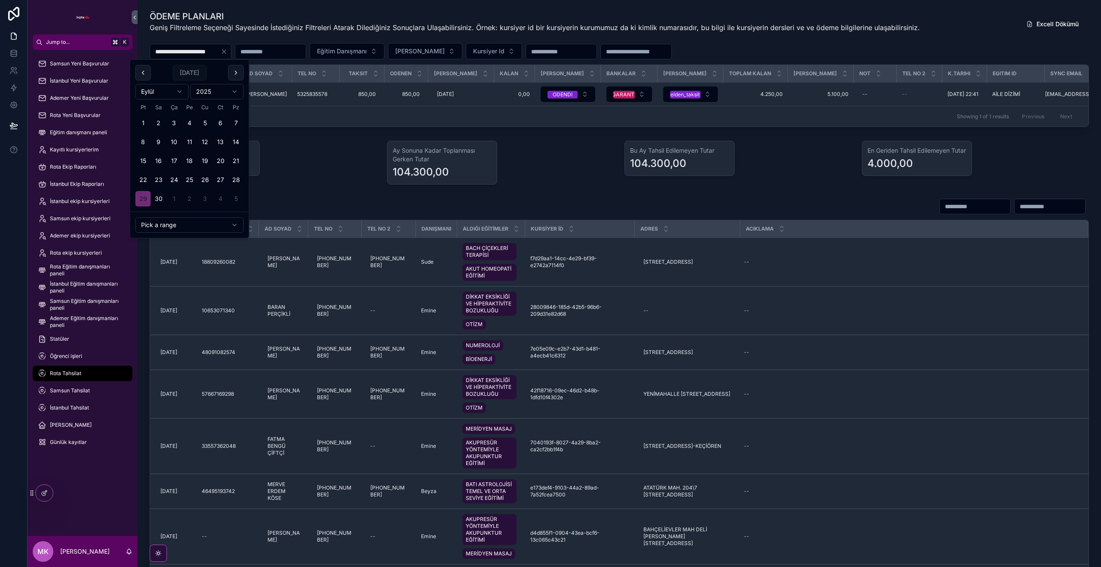
click at [639, 126] on div "Showing 1 of 1 results Previous Next" at bounding box center [619, 116] width 939 height 21
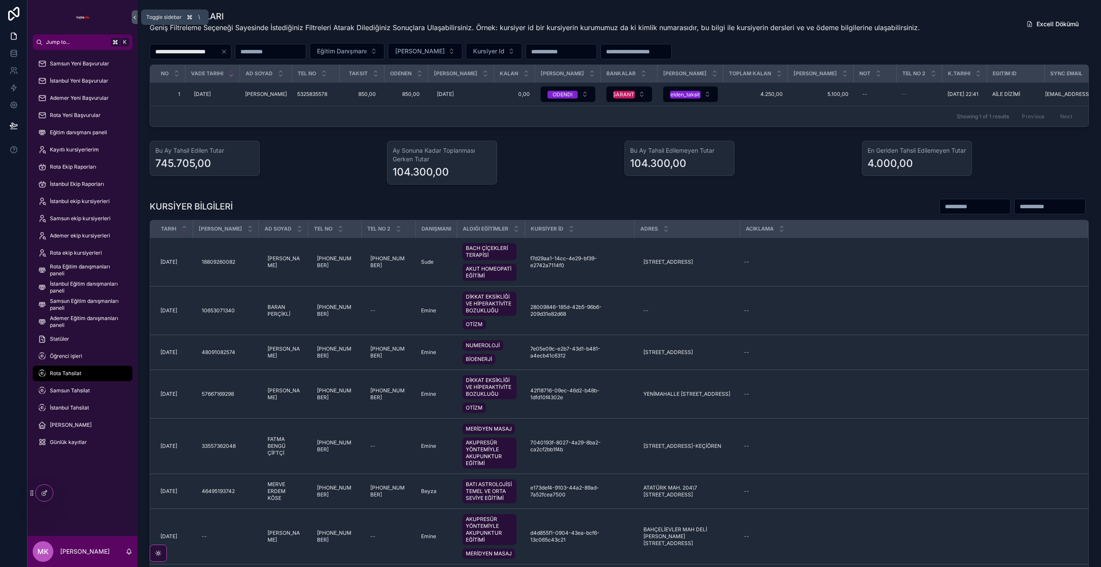
click at [134, 16] on icon "scrollable content" at bounding box center [135, 17] width 6 height 6
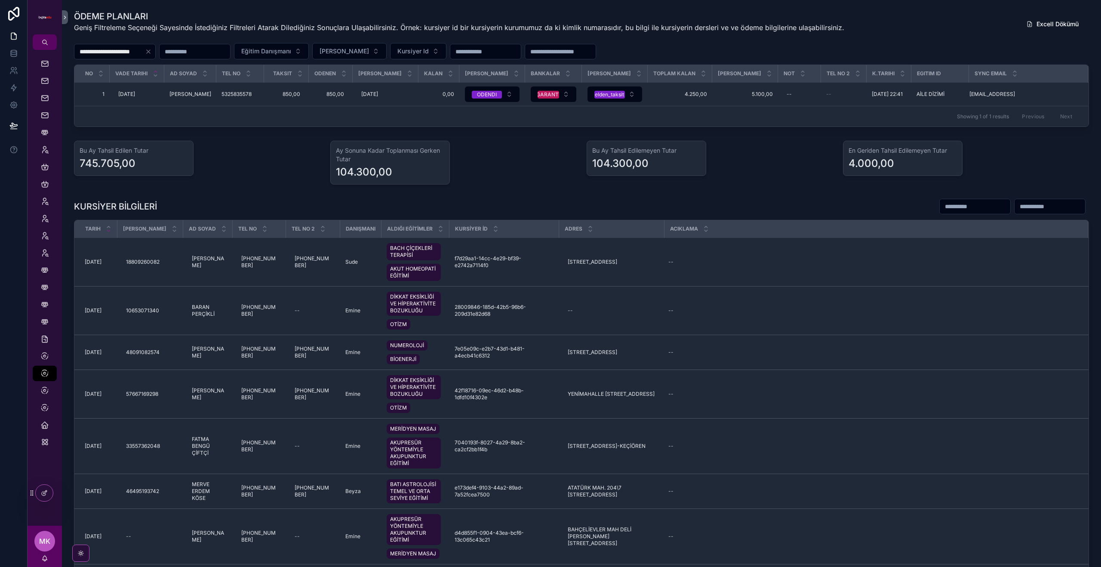
drag, startPoint x: 178, startPoint y: 74, endPoint x: 167, endPoint y: 74, distance: 10.3
click at [167, 74] on th "Ad soyad" at bounding box center [190, 74] width 52 height 18
click at [43, 388] on icon "scrollable content" at bounding box center [44, 390] width 9 height 9
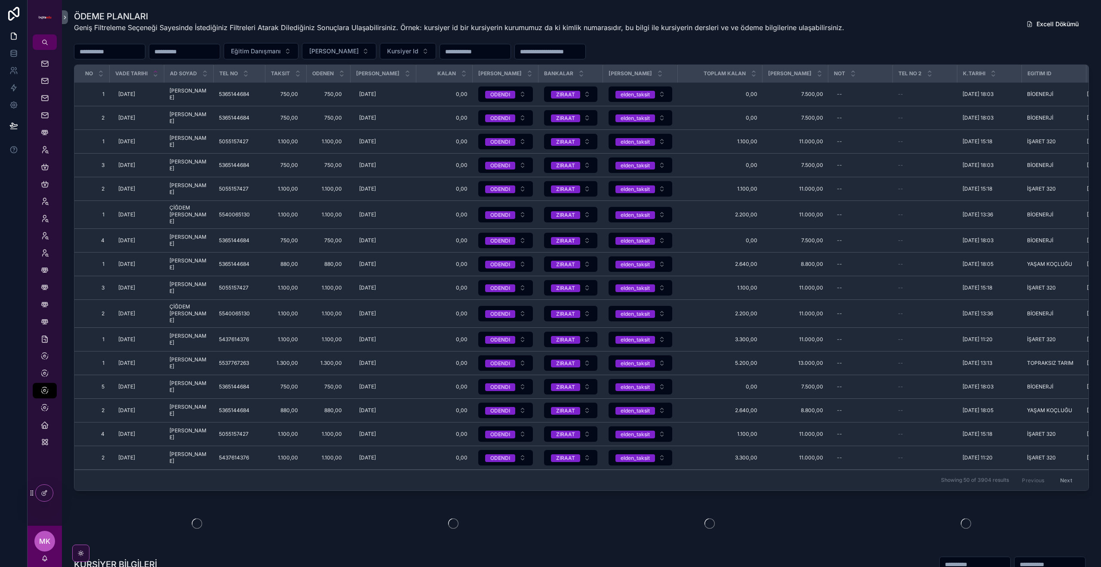
click at [114, 52] on input "scrollable content" at bounding box center [109, 52] width 71 height 12
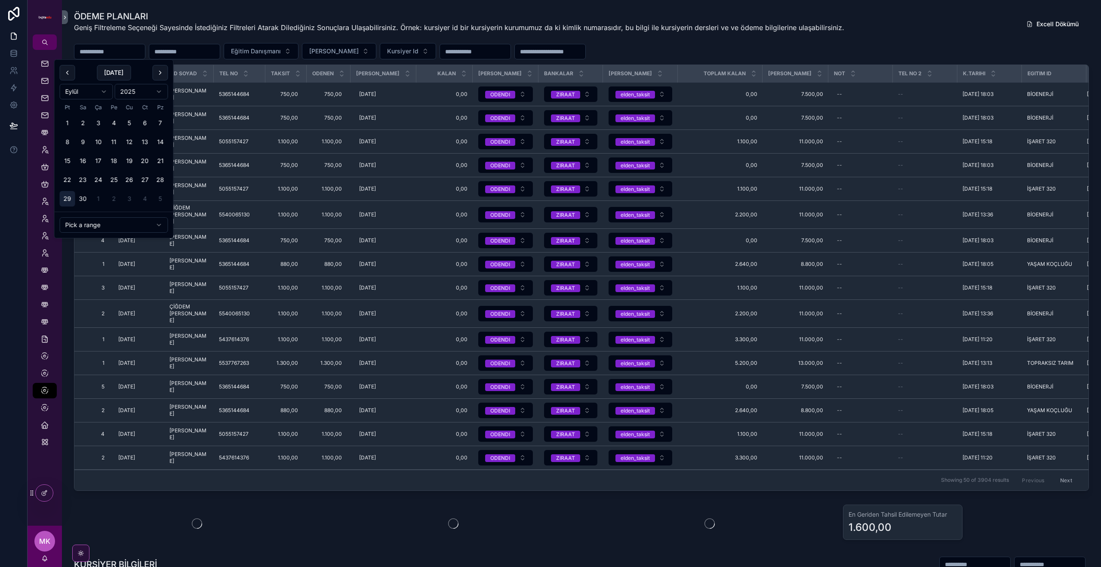
click at [68, 200] on button "29" at bounding box center [67, 198] width 15 height 15
type input "**********"
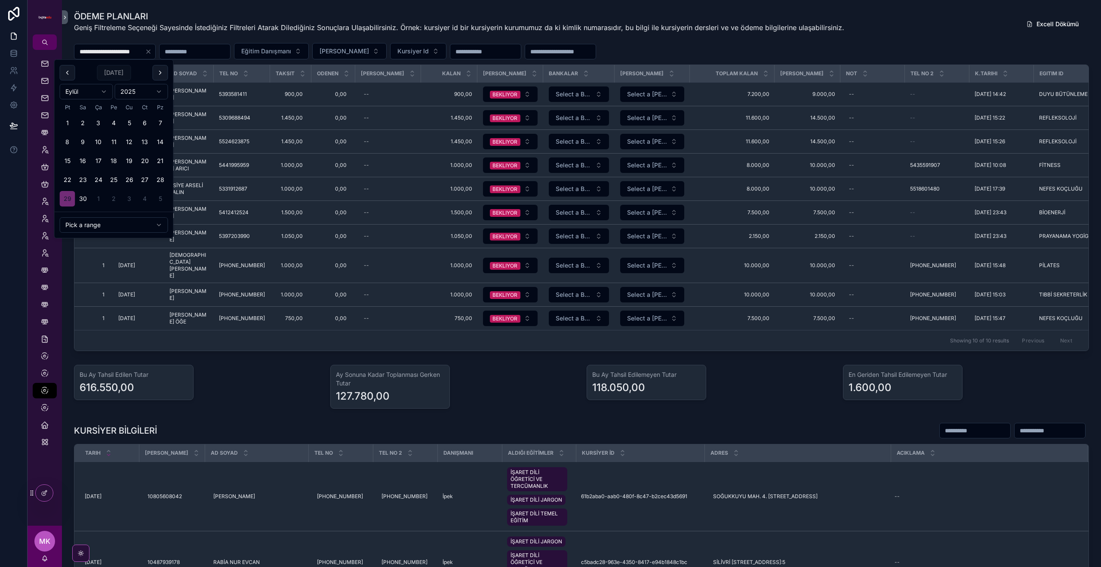
click at [794, 355] on div "**********" at bounding box center [582, 181] width 1026 height 348
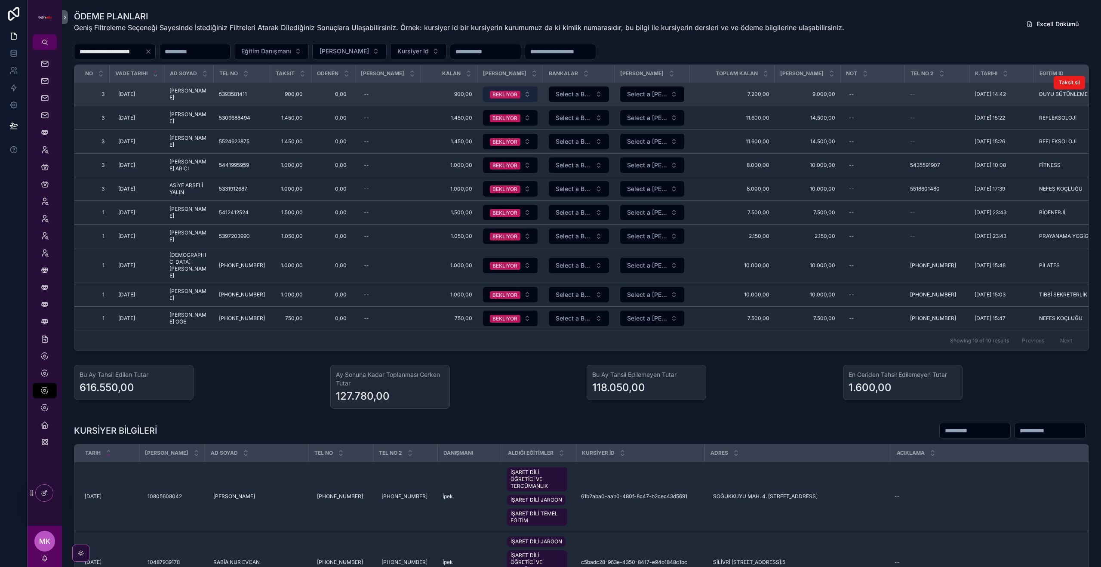
click at [517, 96] on button "BEKLIYOR" at bounding box center [510, 93] width 55 height 15
click at [518, 98] on button "BEKLIYOR" at bounding box center [510, 93] width 55 height 15
click at [517, 102] on button "BEKLIYOR" at bounding box center [510, 93] width 55 height 15
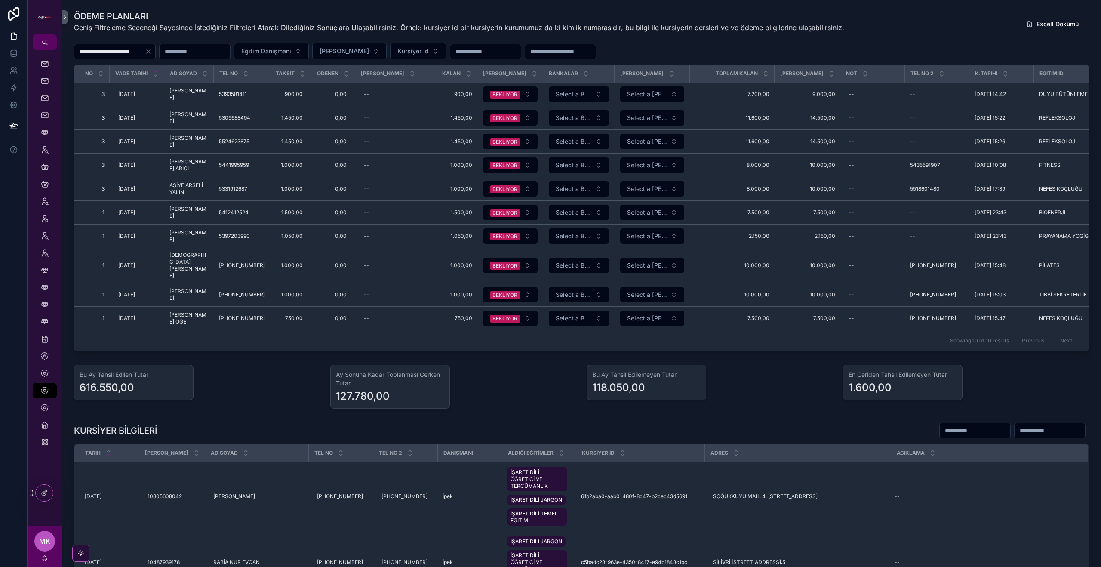
click at [687, 46] on div "**********" at bounding box center [581, 51] width 1015 height 16
click at [46, 411] on icon "scrollable content" at bounding box center [44, 408] width 9 height 9
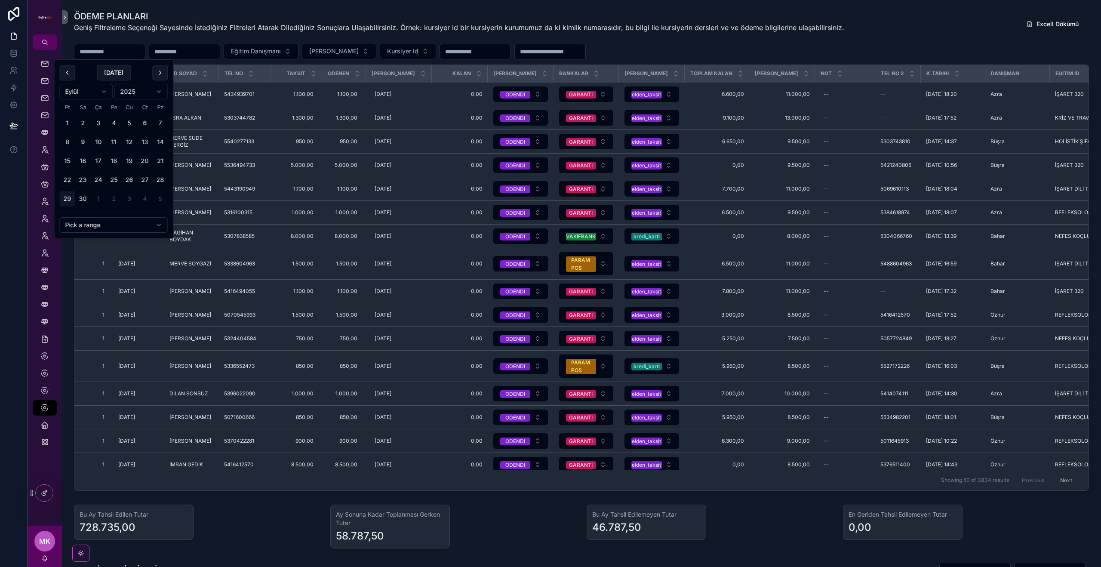
click at [113, 55] on input "scrollable content" at bounding box center [109, 52] width 71 height 12
click at [71, 197] on button "29" at bounding box center [67, 198] width 15 height 15
type input "**********"
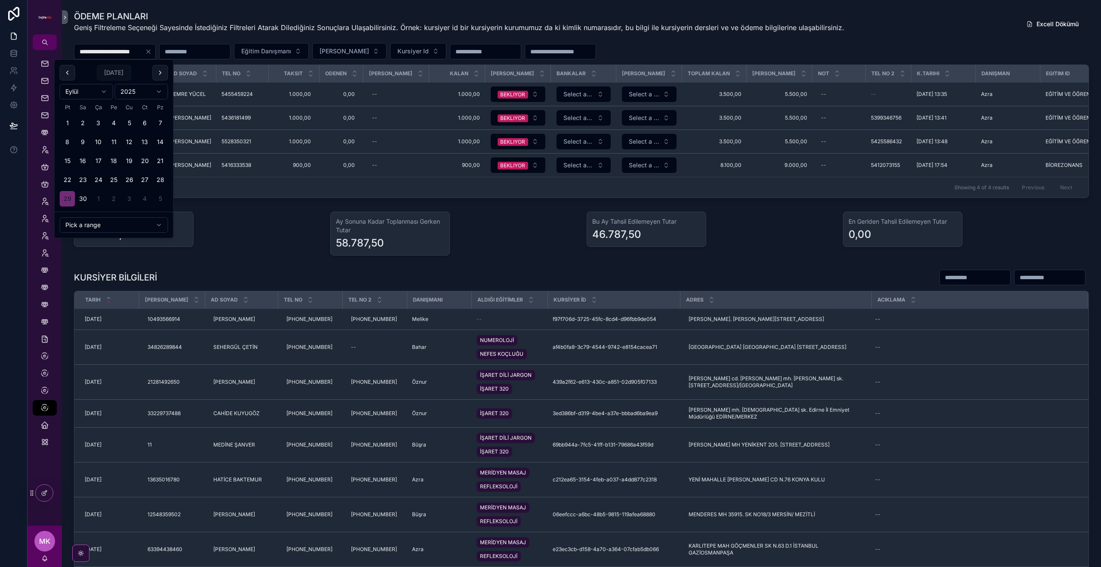
click at [501, 197] on div "Showing 4 of 4 results Previous Next" at bounding box center [581, 187] width 1015 height 21
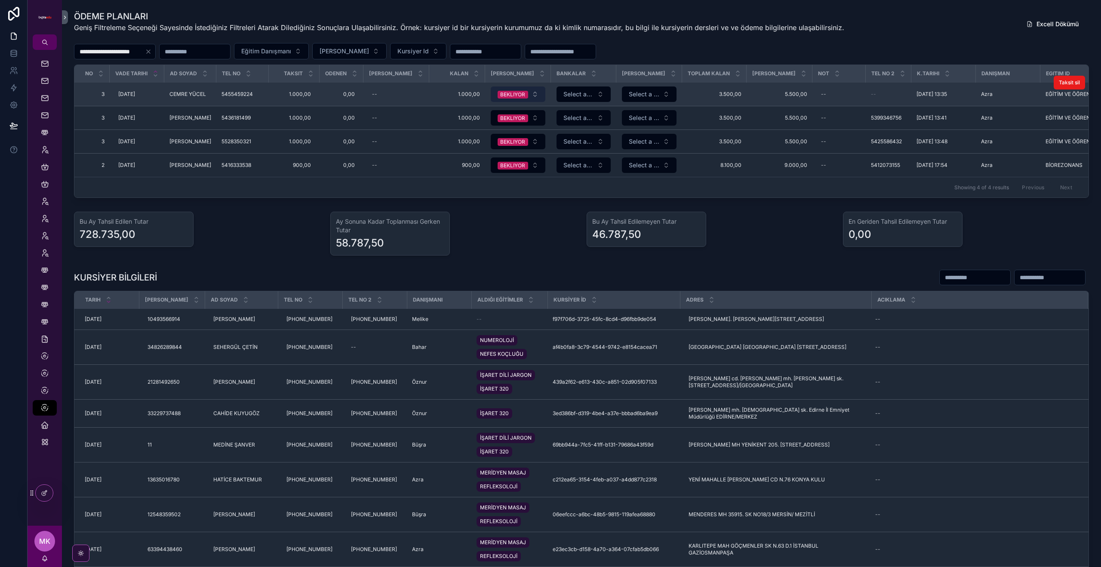
click at [538, 102] on button "BEKLIYOR" at bounding box center [518, 93] width 55 height 15
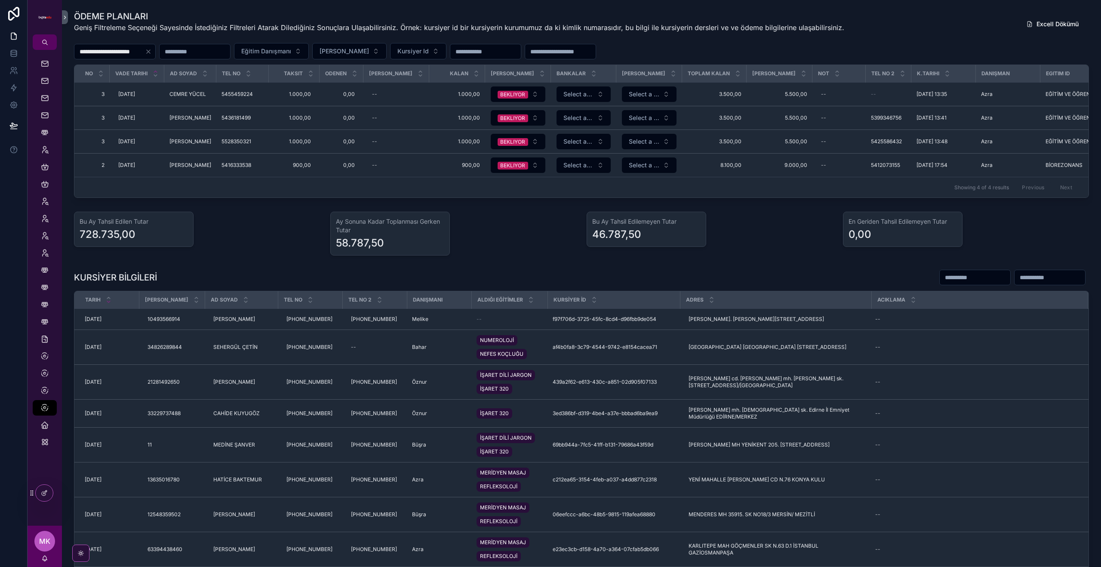
scroll to position [0, 87]
